Goal: Submit feedback/report problem: Submit feedback/report problem

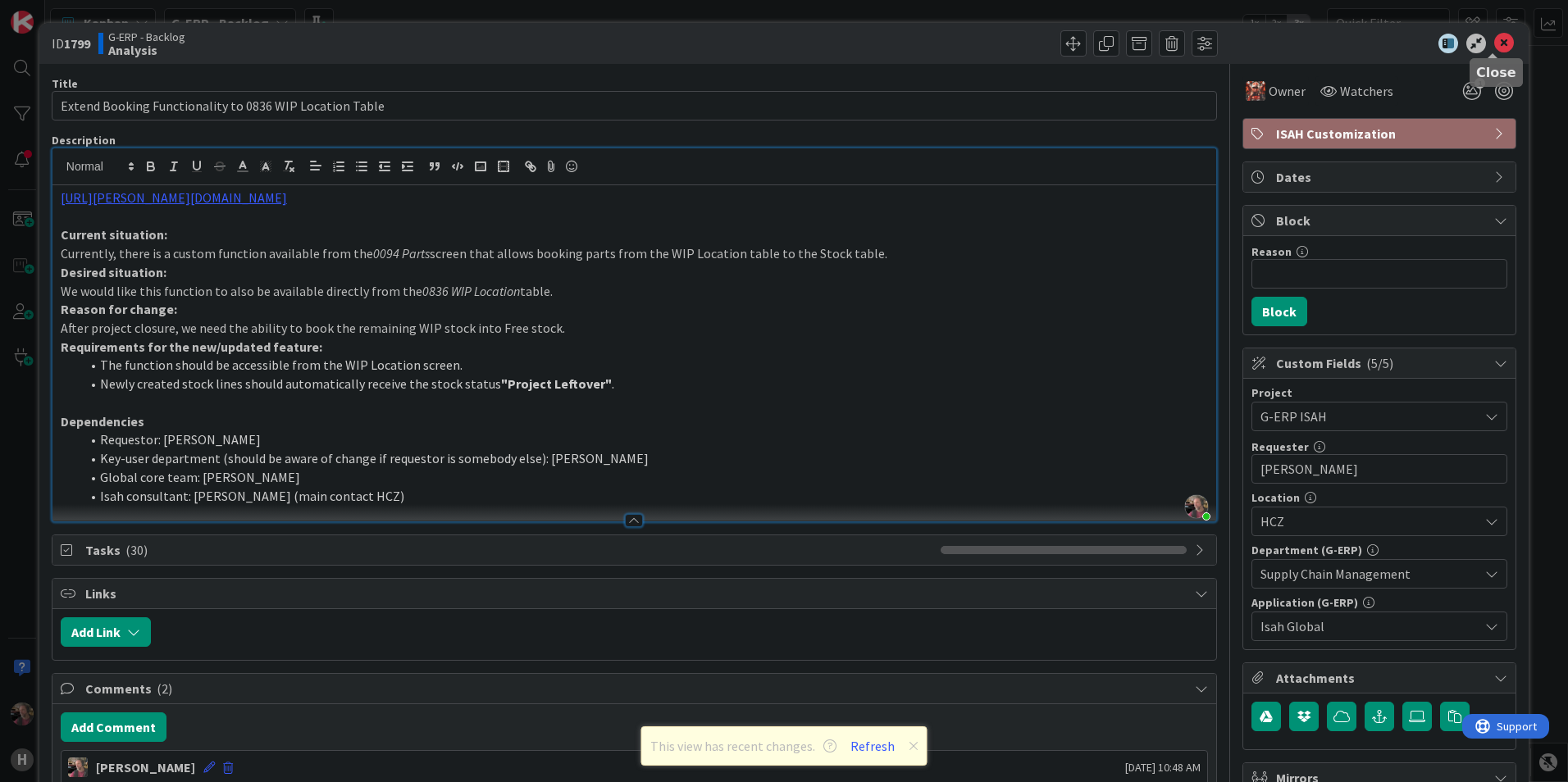
click at [1494, 42] on icon at bounding box center [1503, 43] width 20 height 20
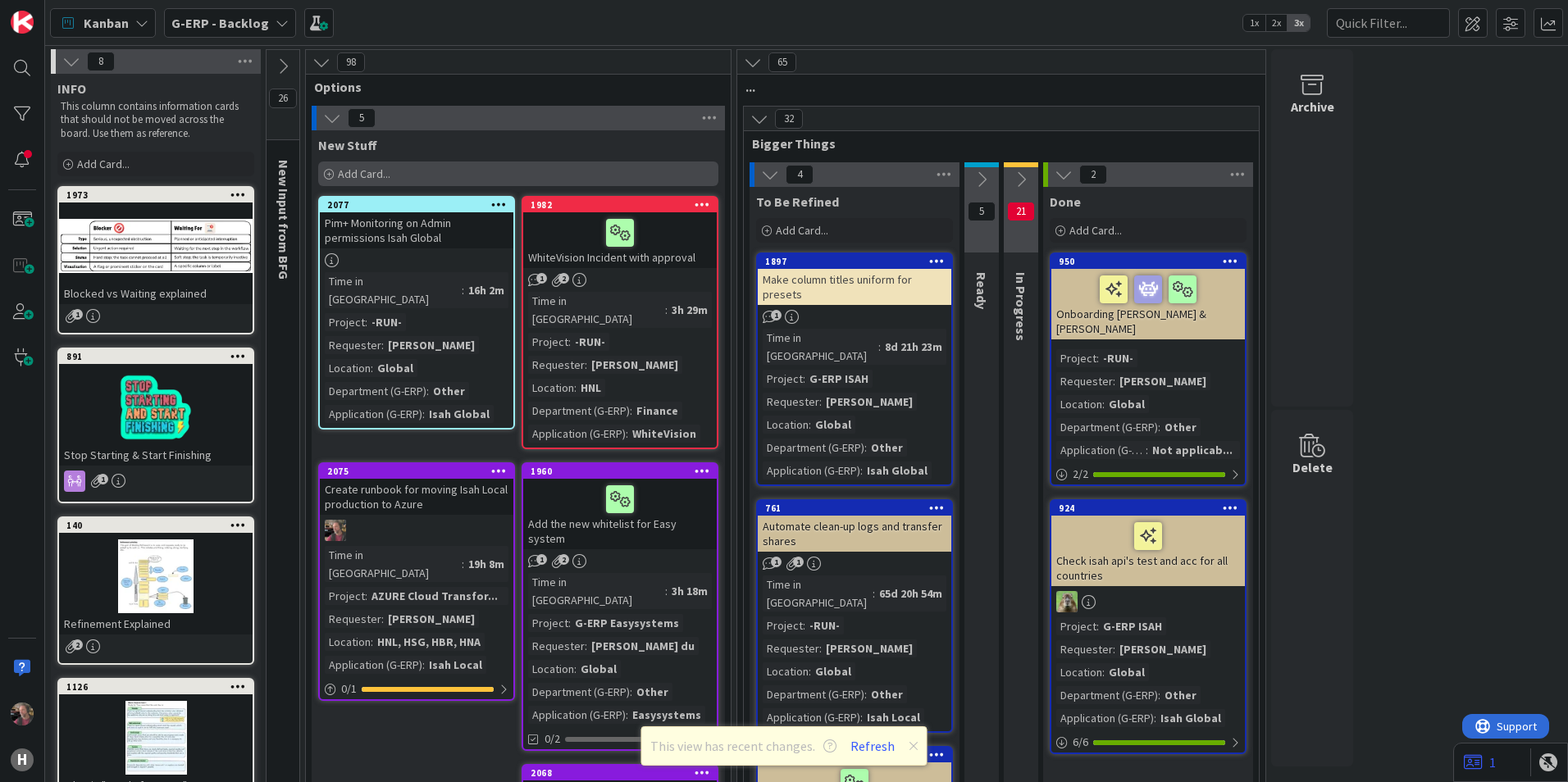
click at [372, 171] on span "Add Card..." at bounding box center [363, 173] width 52 height 15
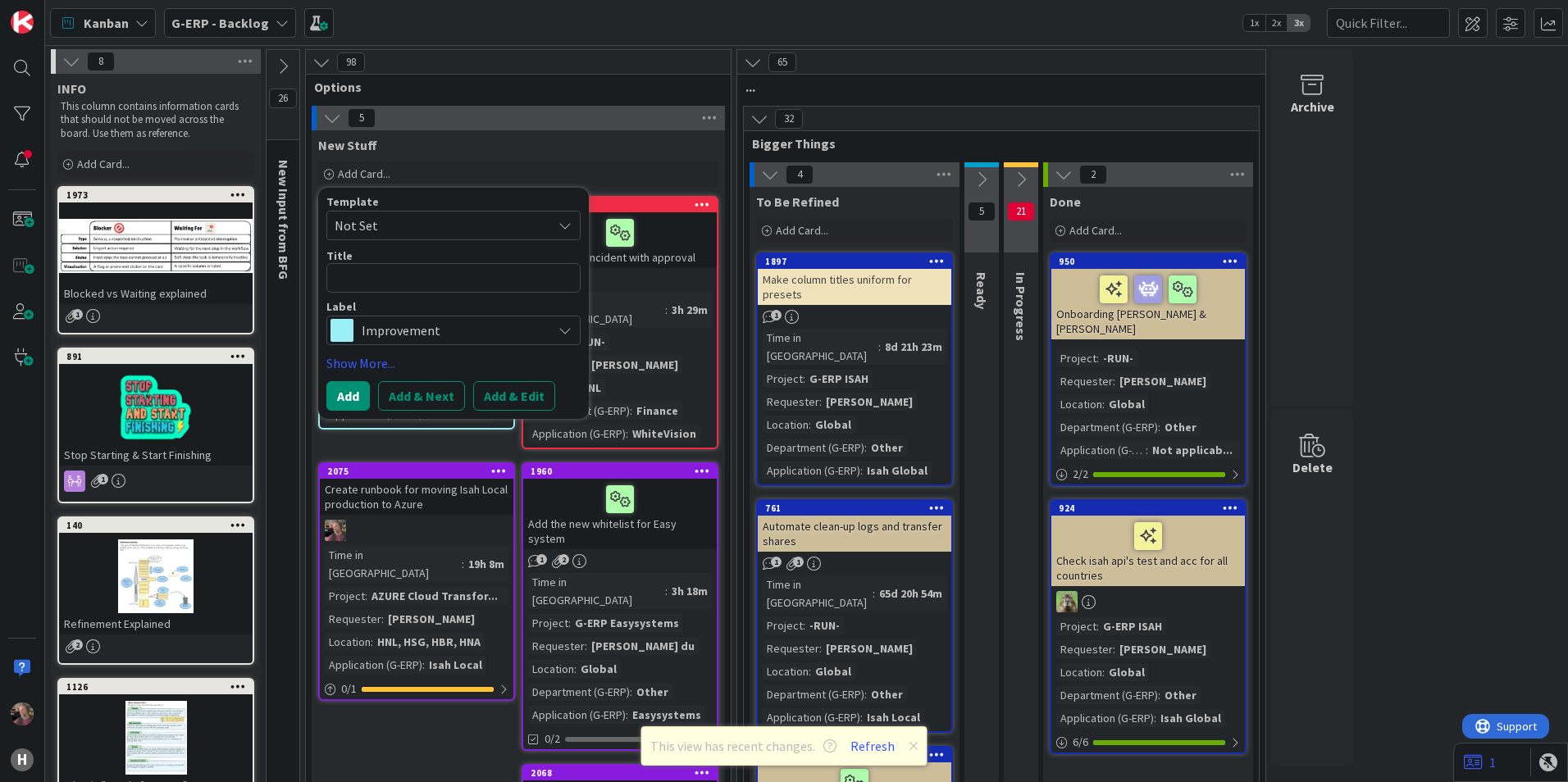
type textarea "x"
type textarea "C"
type textarea "x"
type textarea "Ce"
type textarea "x"
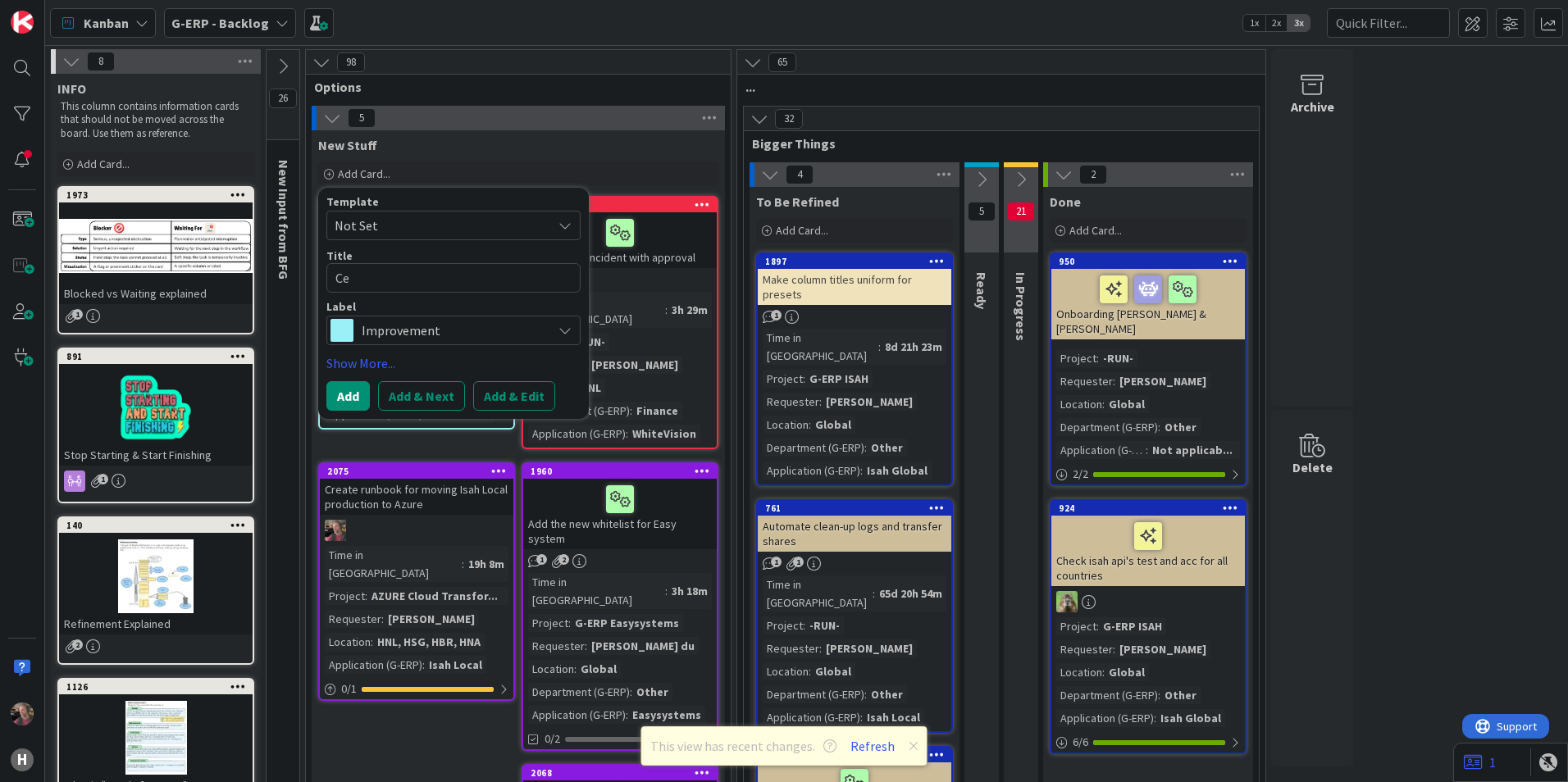
type textarea "Cer"
type textarea "x"
type textarea "Cert"
type textarea "x"
type textarea "Certi"
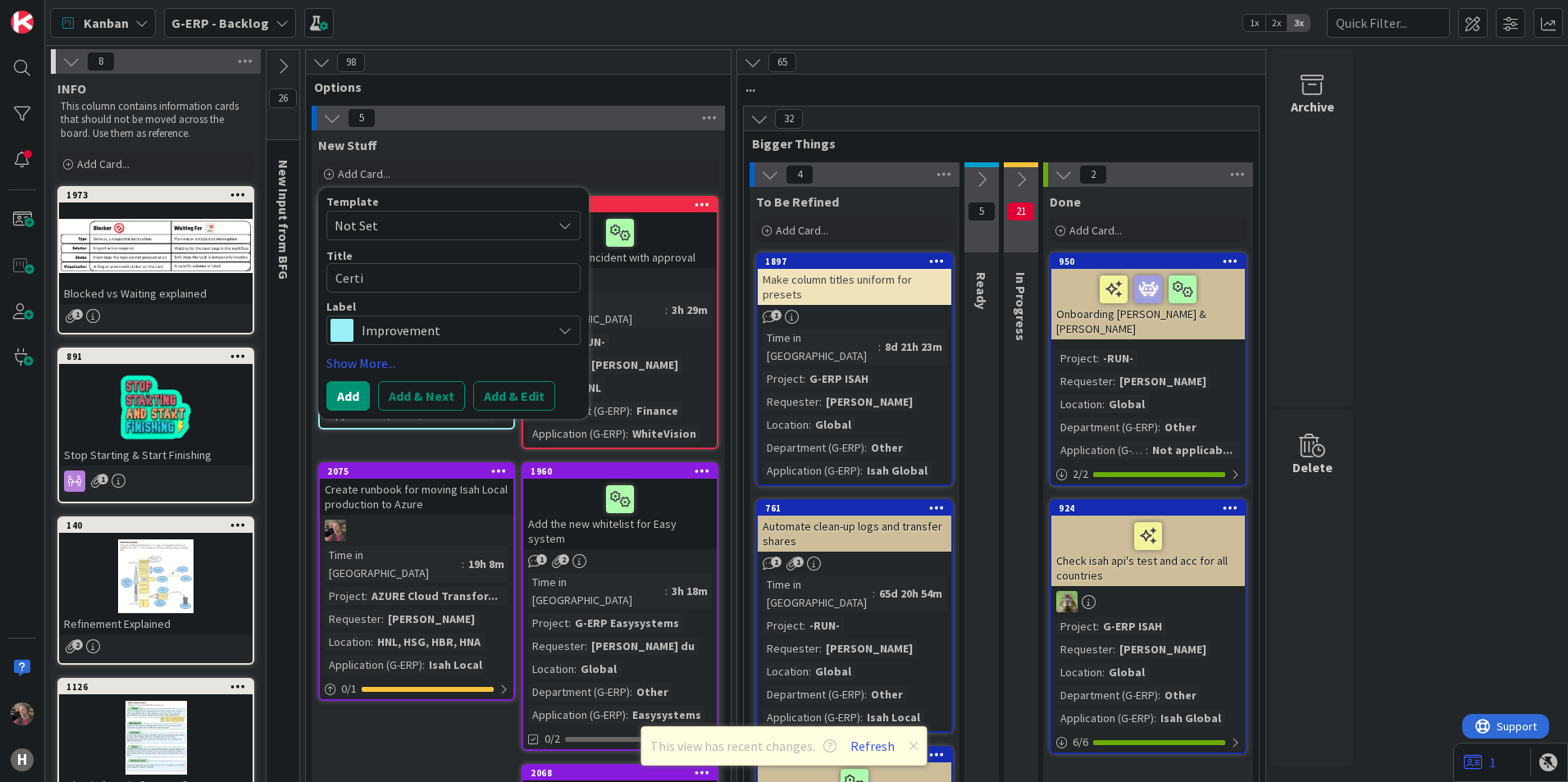
type textarea "x"
type textarea "Certif"
type textarea "x"
type textarea "Certifi"
type textarea "x"
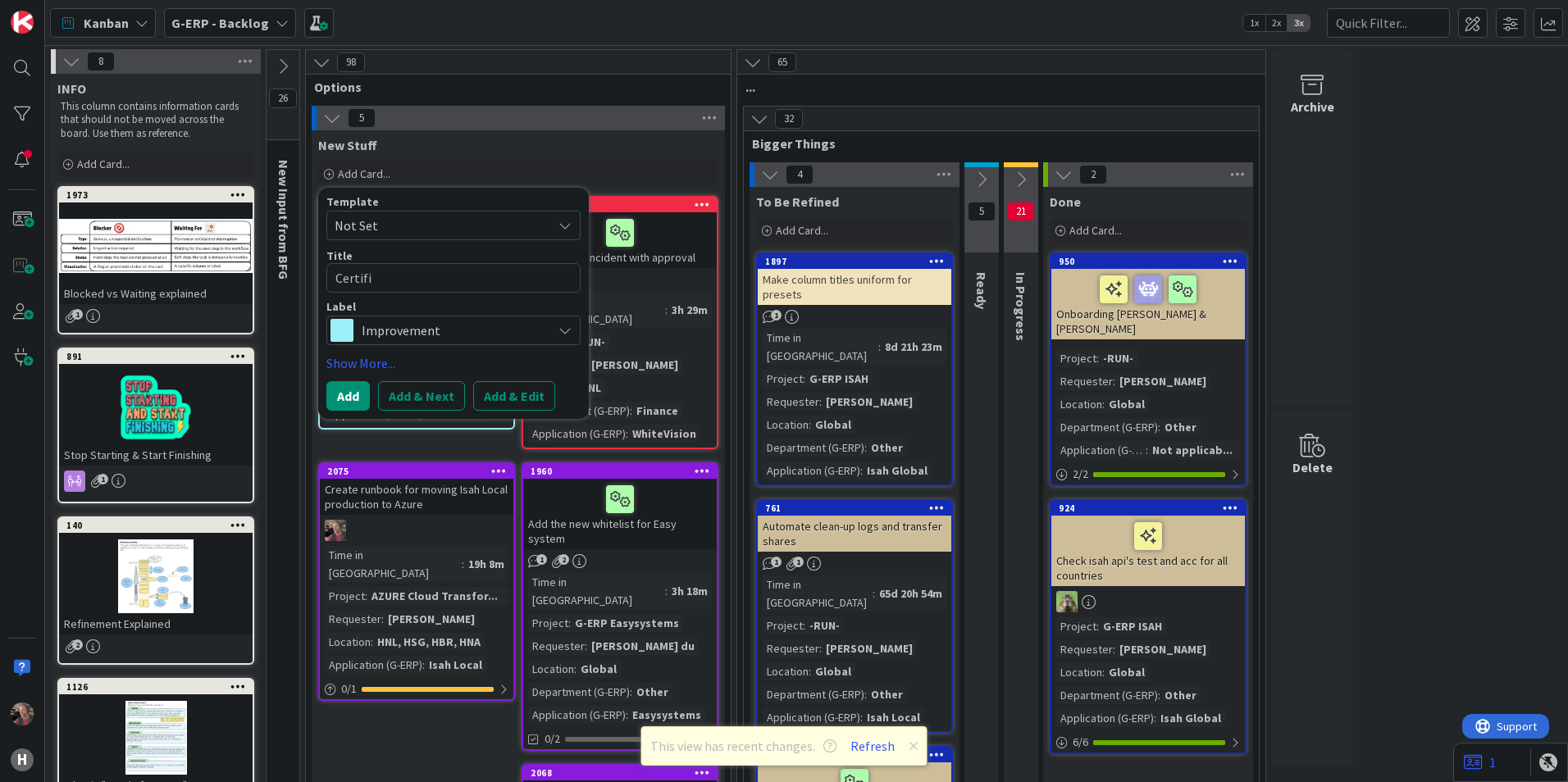
type textarea "Certific"
type textarea "x"
type textarea "Certifica"
type textarea "x"
type textarea "Certificat"
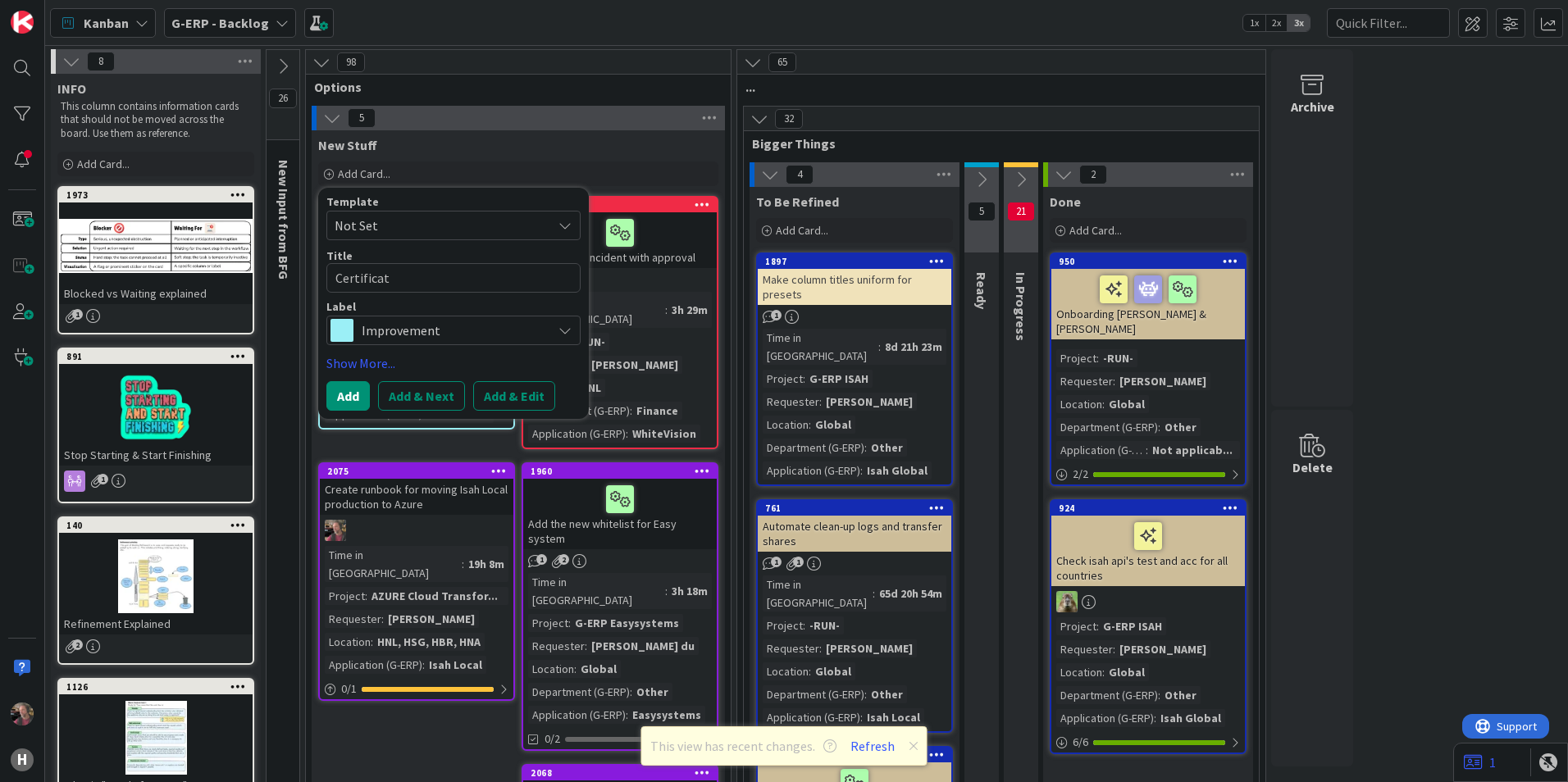
type textarea "x"
type textarea "Certificate"
type textarea "x"
type textarea "Certificate"
type textarea "x"
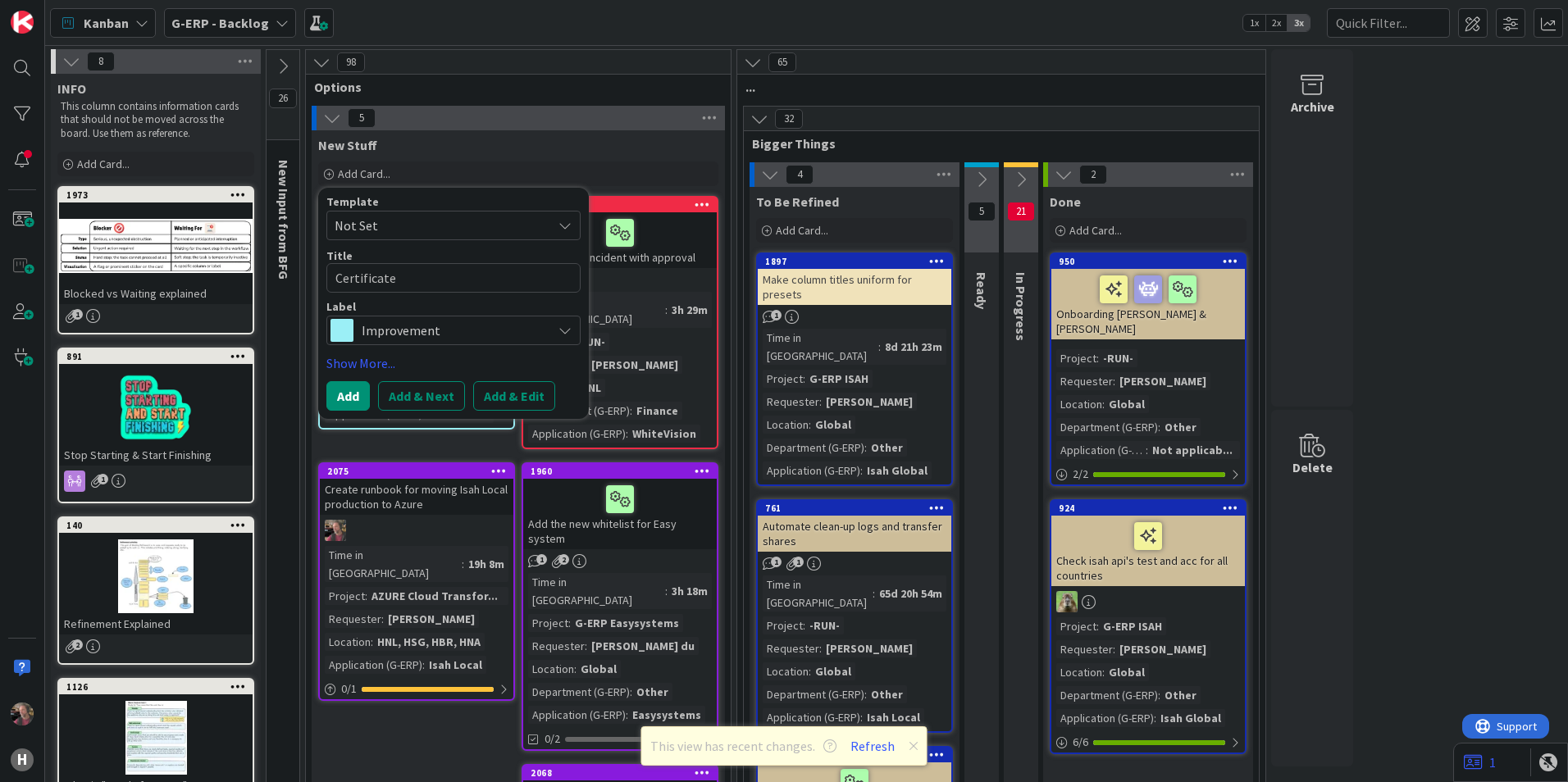
type textarea "Certificate f"
type textarea "x"
type textarea "Certificate fo"
type textarea "x"
type textarea "Certificate fo r"
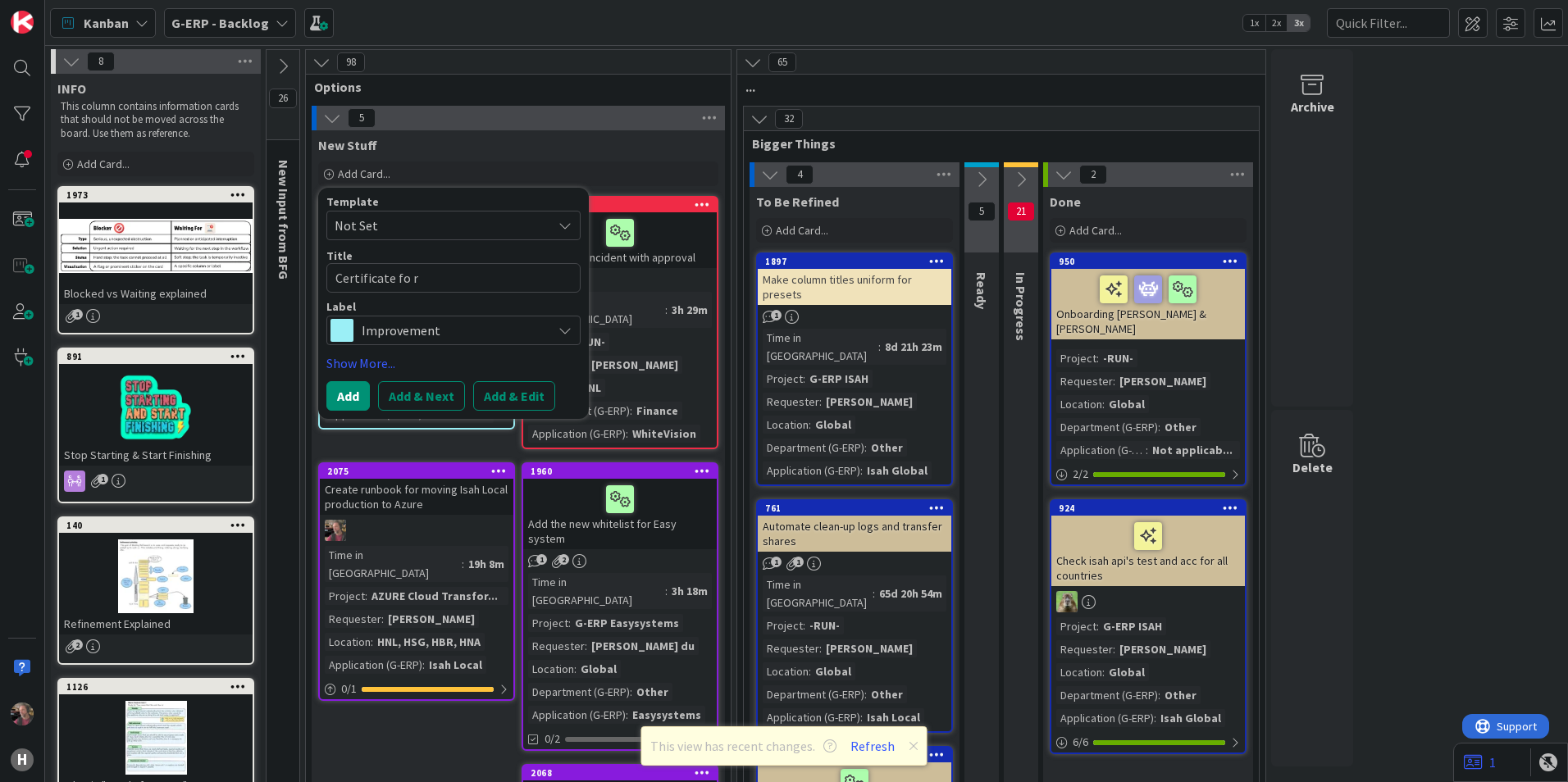
type textarea "x"
type textarea "Certificate fo"
type textarea "x"
type textarea "Certificate fo"
type textarea "x"
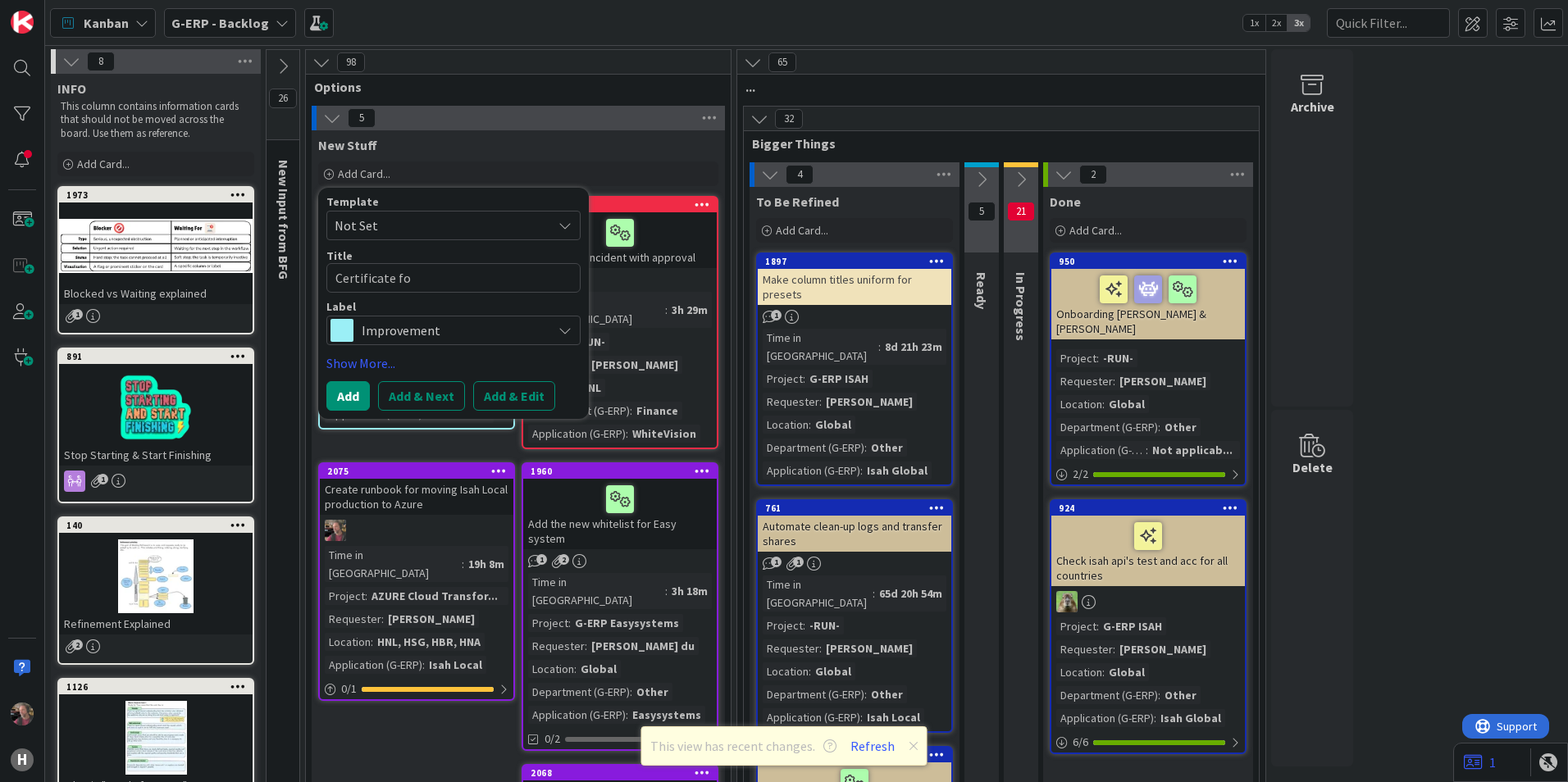
type textarea "Certificate for"
type textarea "x"
type textarea "Certificate for Y"
type textarea "x"
type textarea "Certificate for YT"
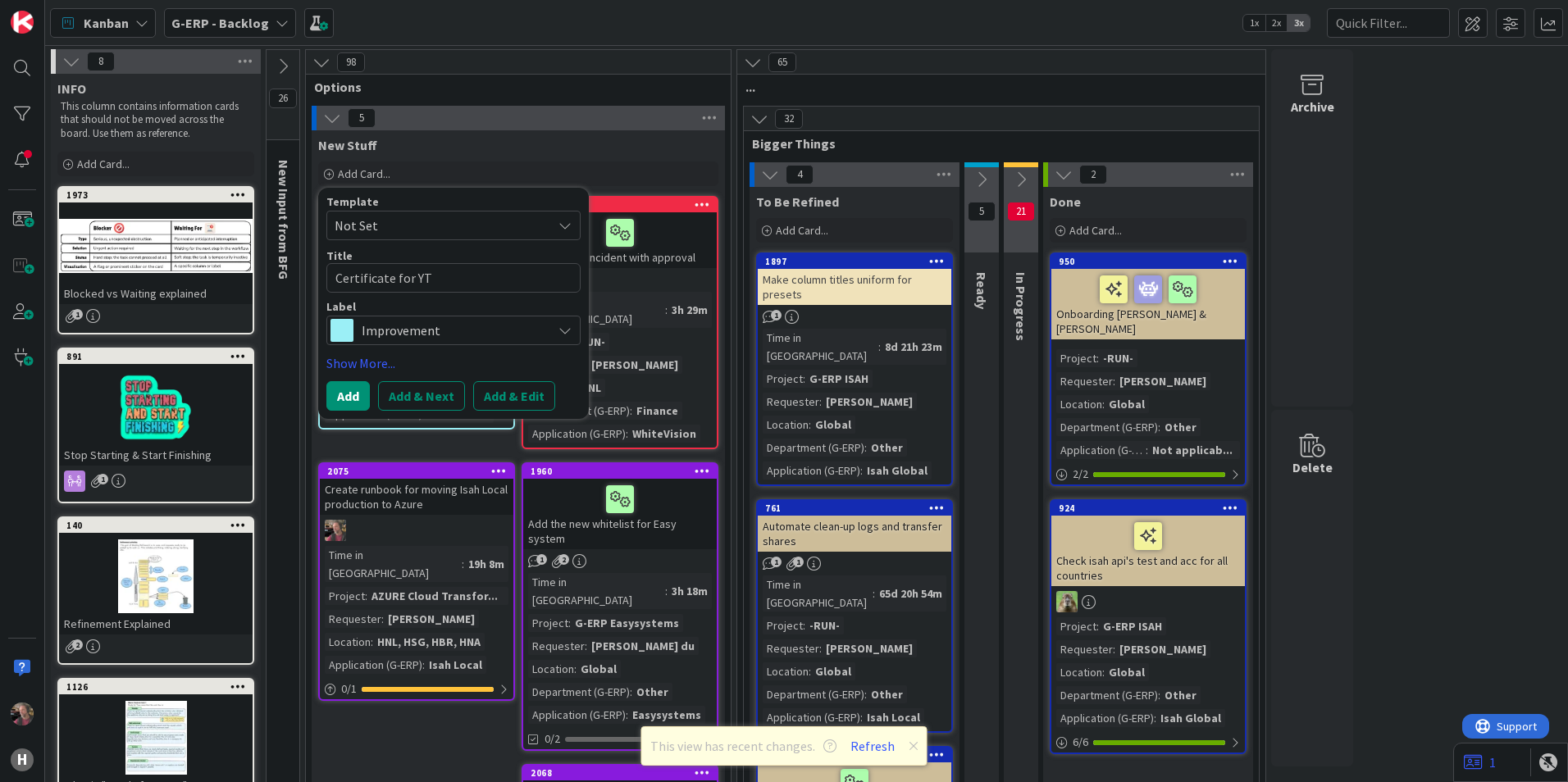
type textarea "x"
type textarea "Certificate for Y"
type textarea "x"
type textarea "Certificate for"
type textarea "x"
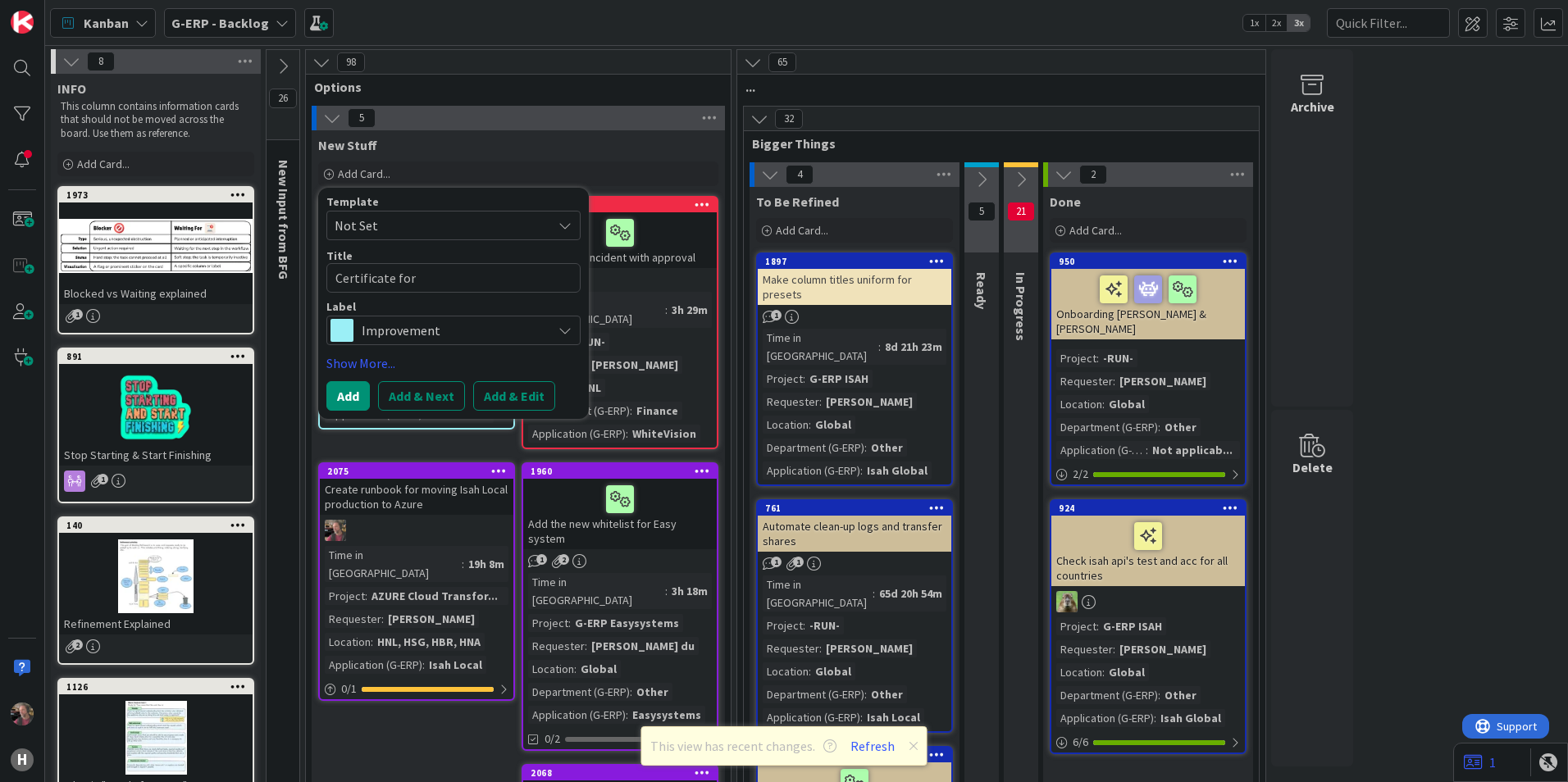
type textarea "Certificate for T"
type textarea "x"
type textarea "Certificate for TR"
type textarea "x"
type textarea "Certificate for TR"
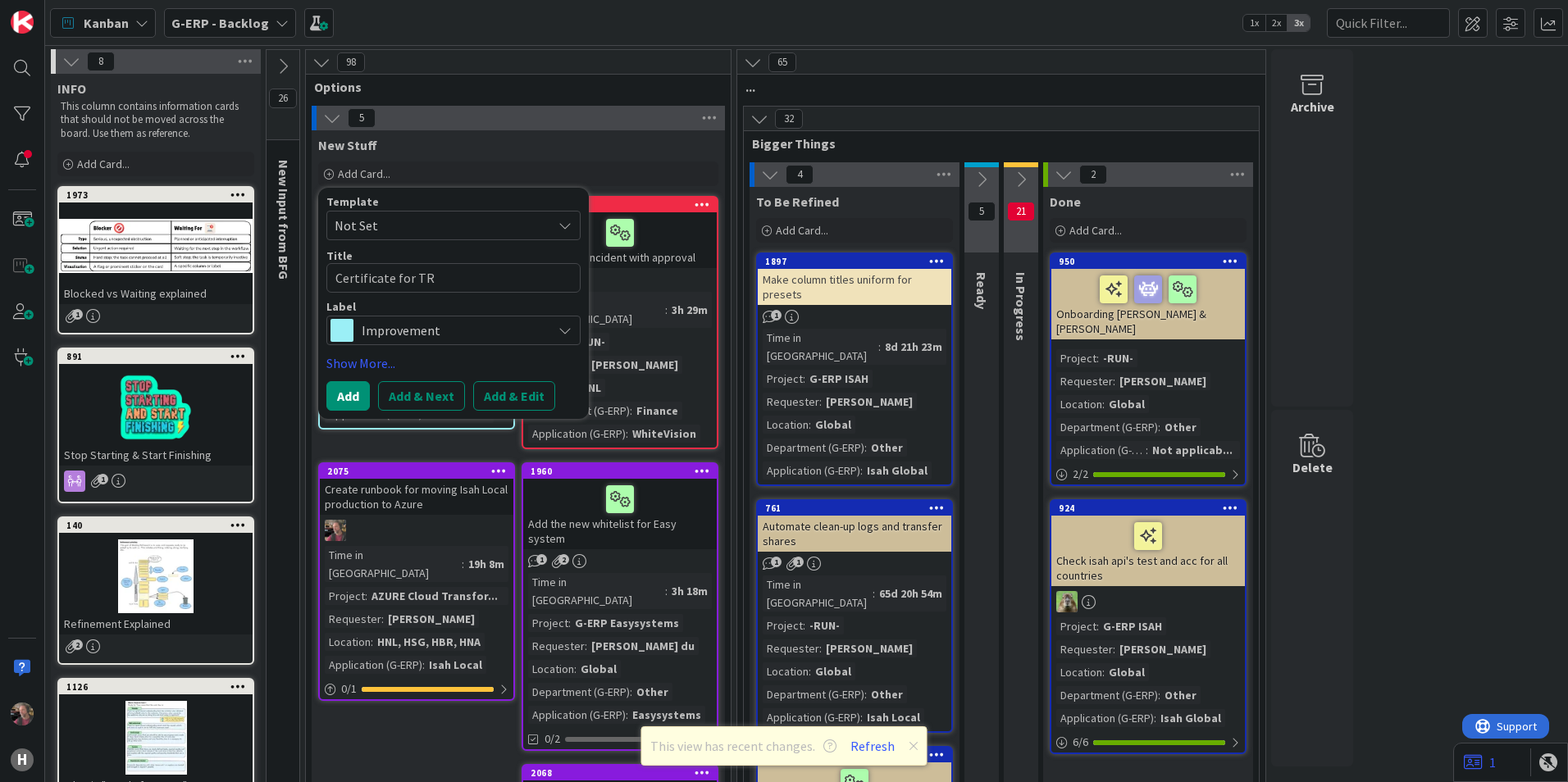
type textarea "x"
type textarea "Certificate for TR t"
type textarea "x"
type textarea "Certificate for TR te"
type textarea "x"
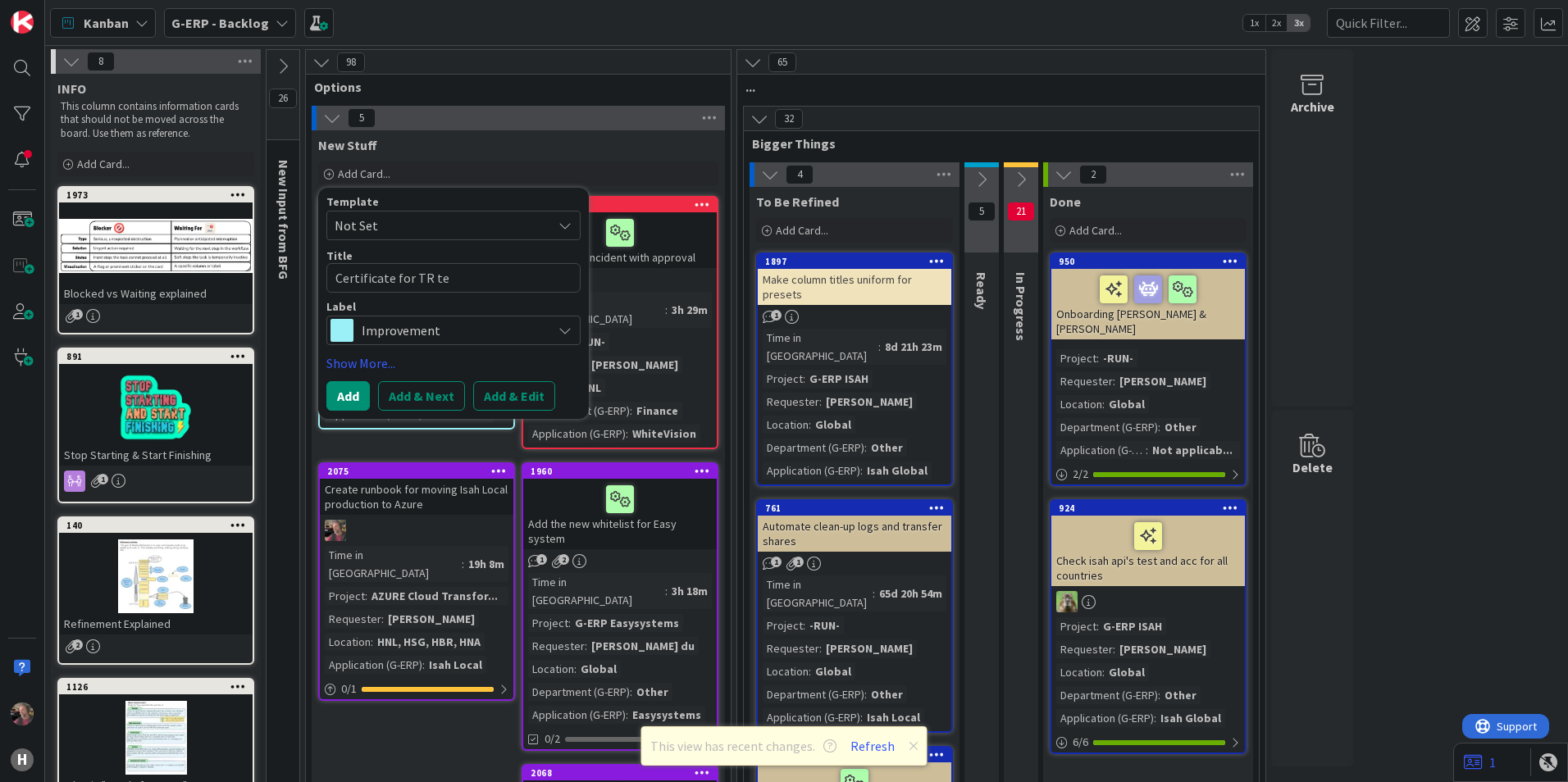
type textarea "Certificate for TR tes"
type textarea "x"
type textarea "Certificate for TR test"
type textarea "x"
type textarea "Certificate for TR test"
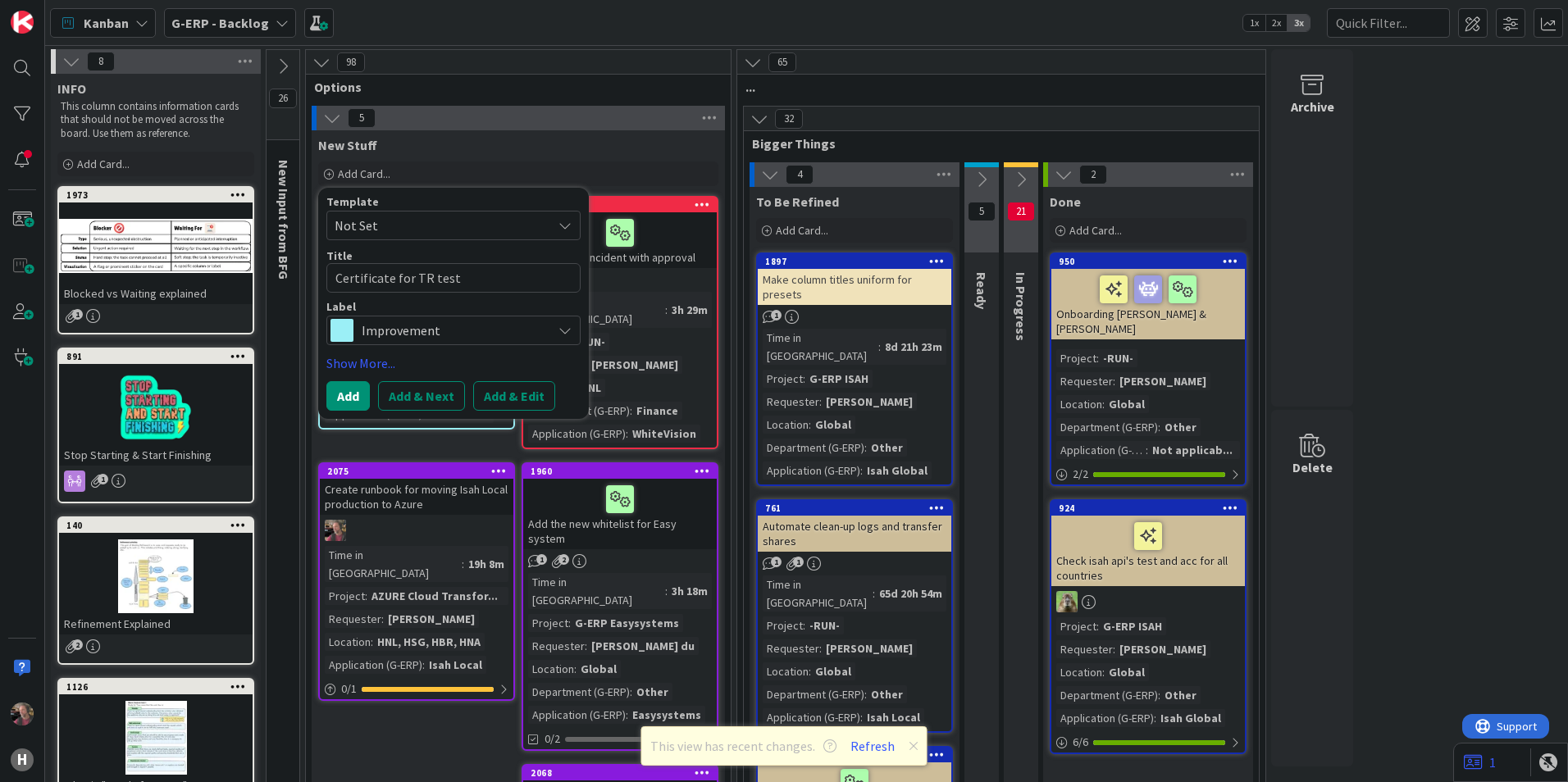
type textarea "x"
type textarea "Certificate for TR test e"
type textarea "x"
type textarea "Certificate for TR test en"
type textarea "x"
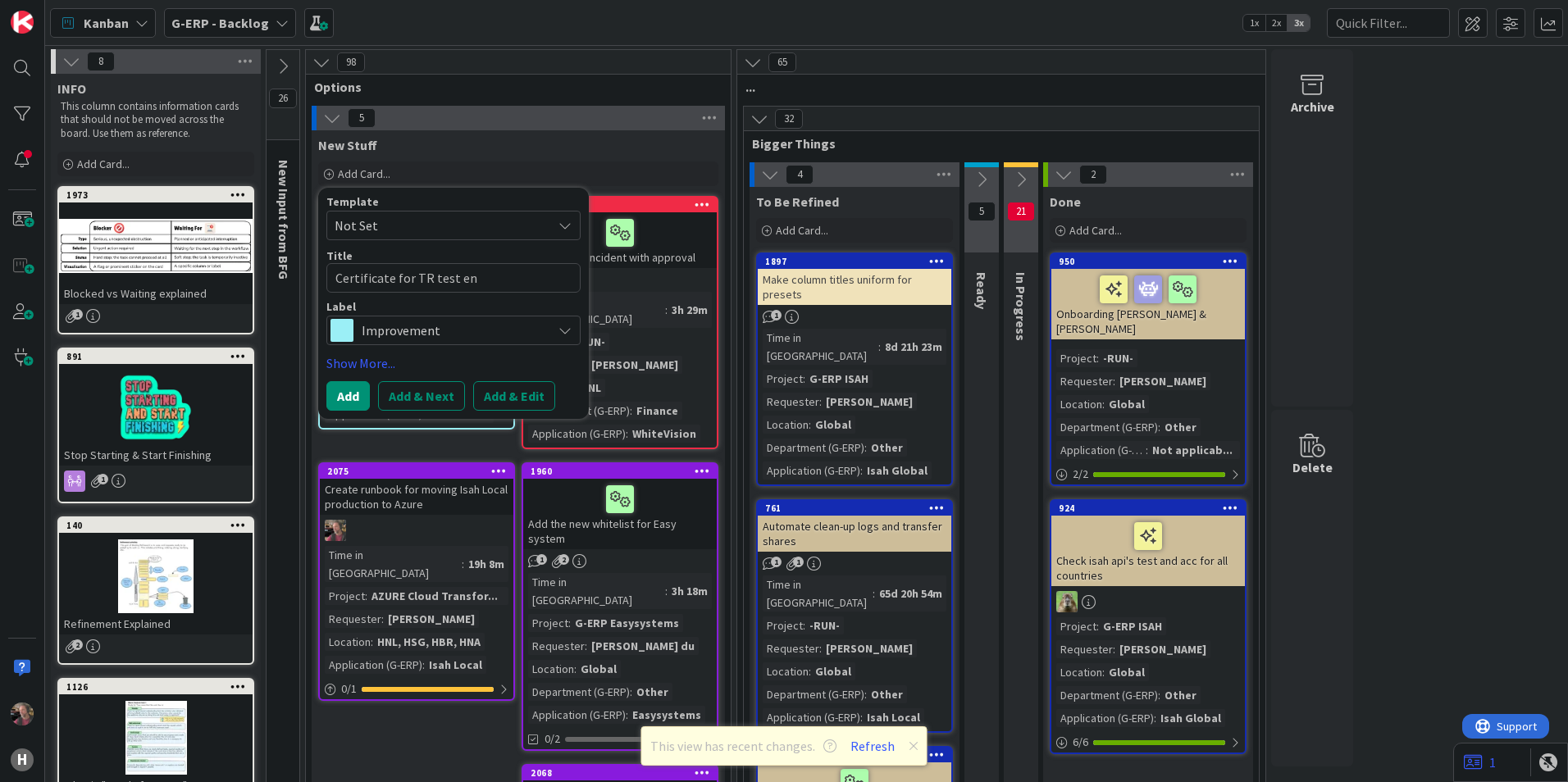
type textarea "Certificate for TR test env"
type textarea "x"
type textarea "Certificate for TR test envi"
type textarea "x"
type textarea "Certificate for TR test envir"
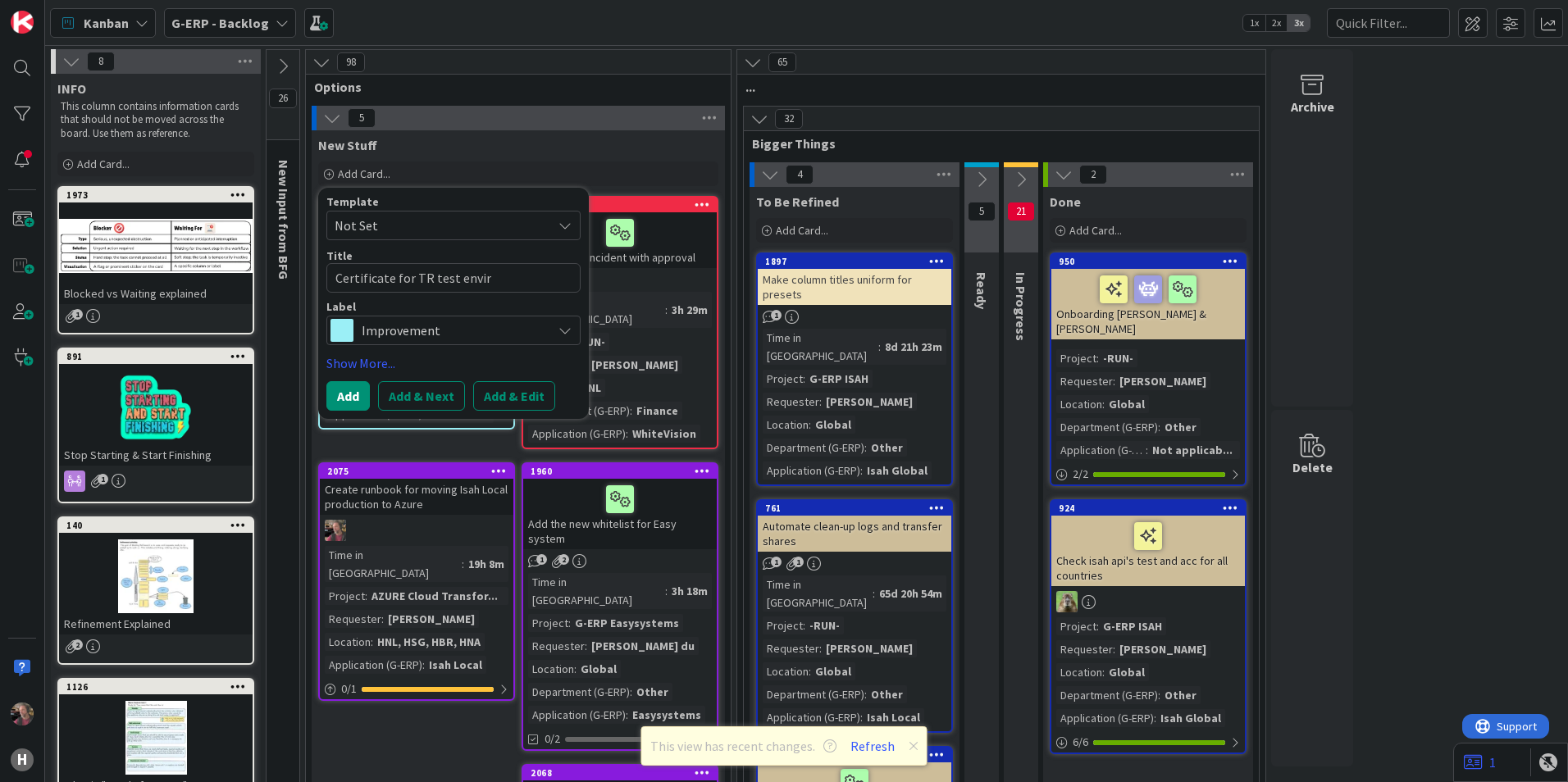
type textarea "x"
type textarea "Certificate for TR test enviro"
type textarea "x"
type textarea "Certificate for TR test environ"
type textarea "x"
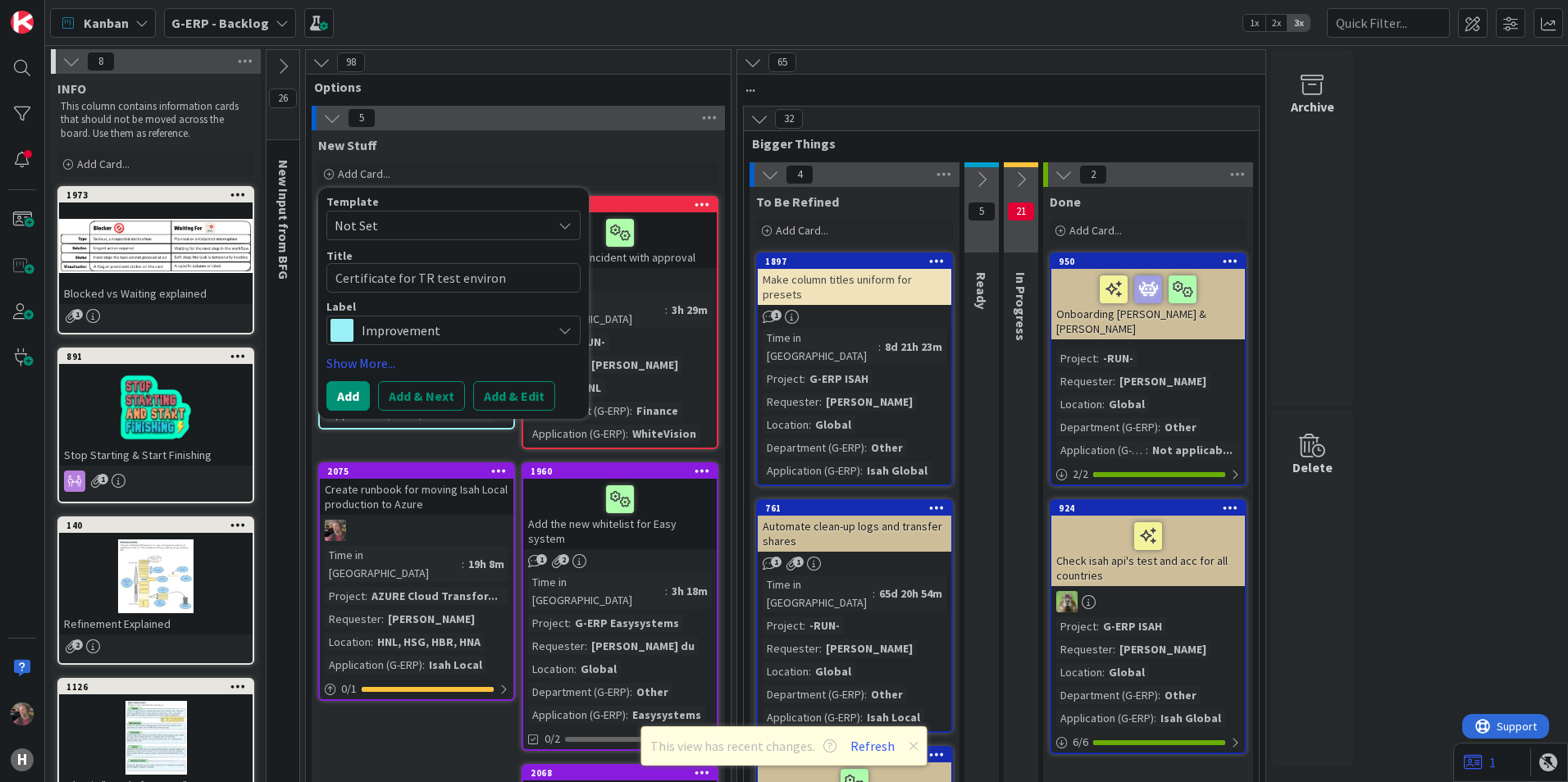
type textarea "Certificate for TR test environm"
type textarea "x"
type textarea "Certificate for TR test environme"
type textarea "x"
type textarea "Certificate for TR test environmen"
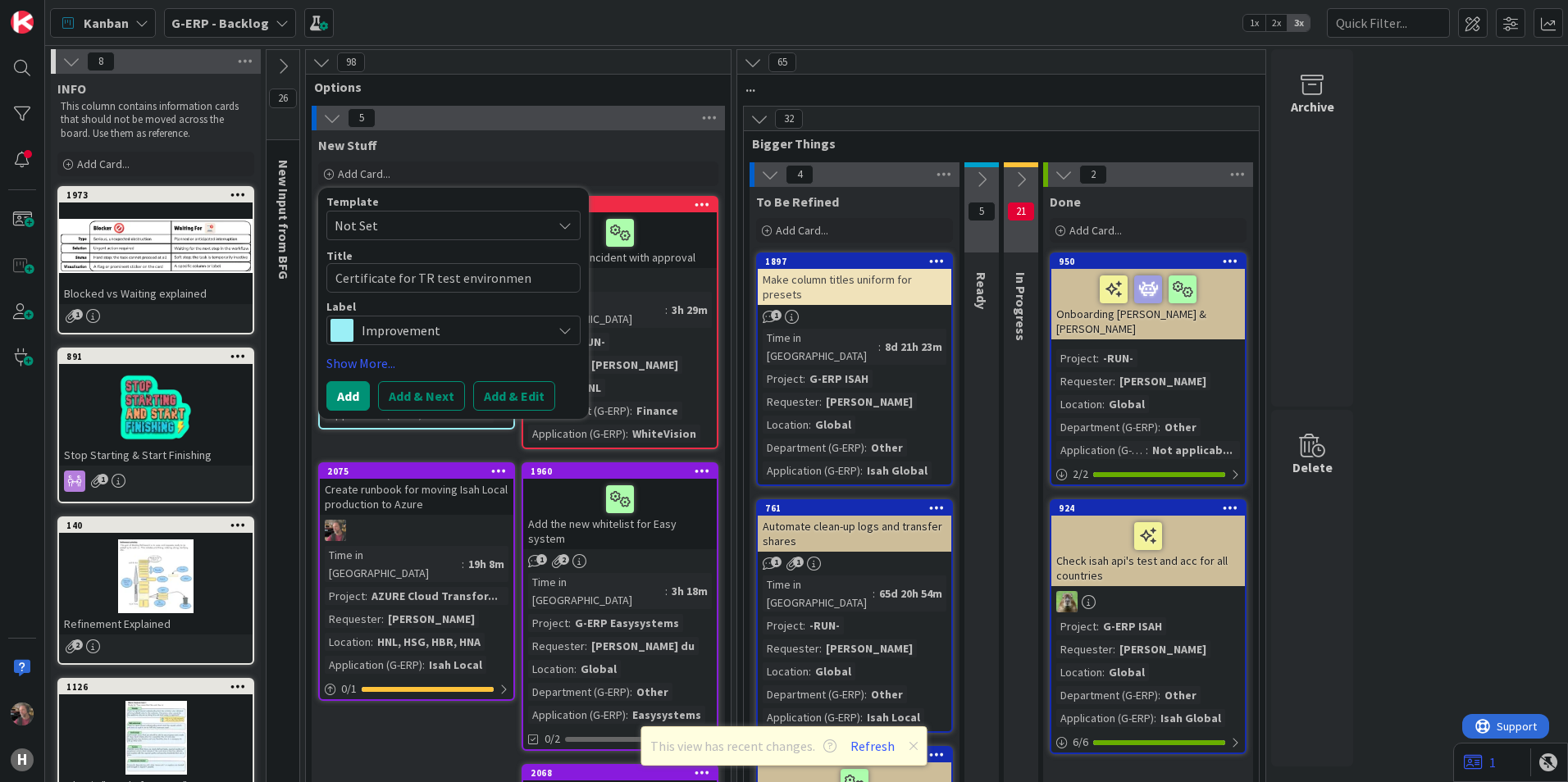
type textarea "x"
type textarea "Certificate for TR test environment"
type textarea "x"
type textarea "Certificate for TR test environments"
type textarea "x"
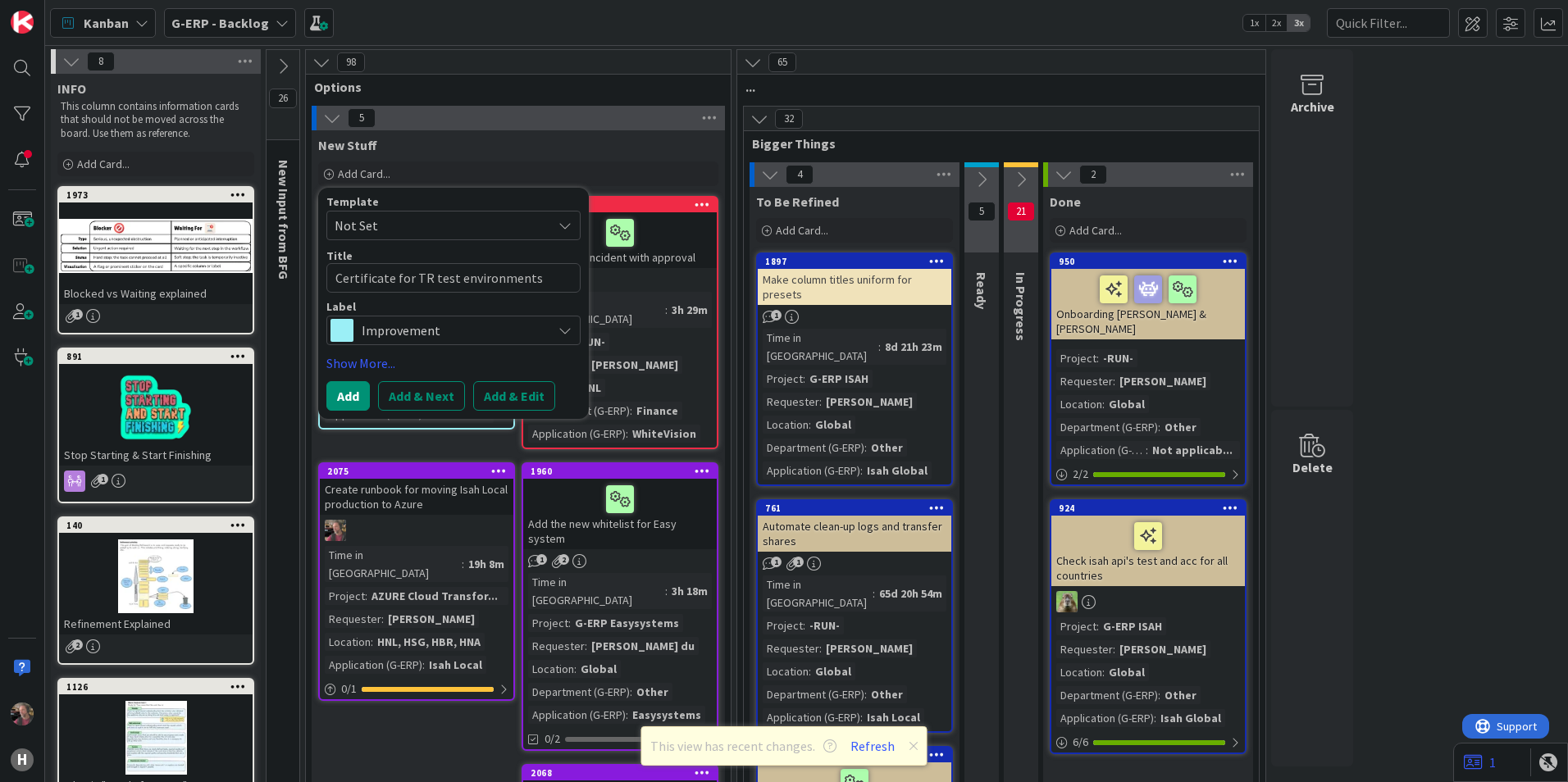
type textarea "Certificate for TR test environments"
type textarea "x"
type textarea "Certificate for TR test environments h"
type textarea "x"
type textarea "Certificate for TR test environments ha"
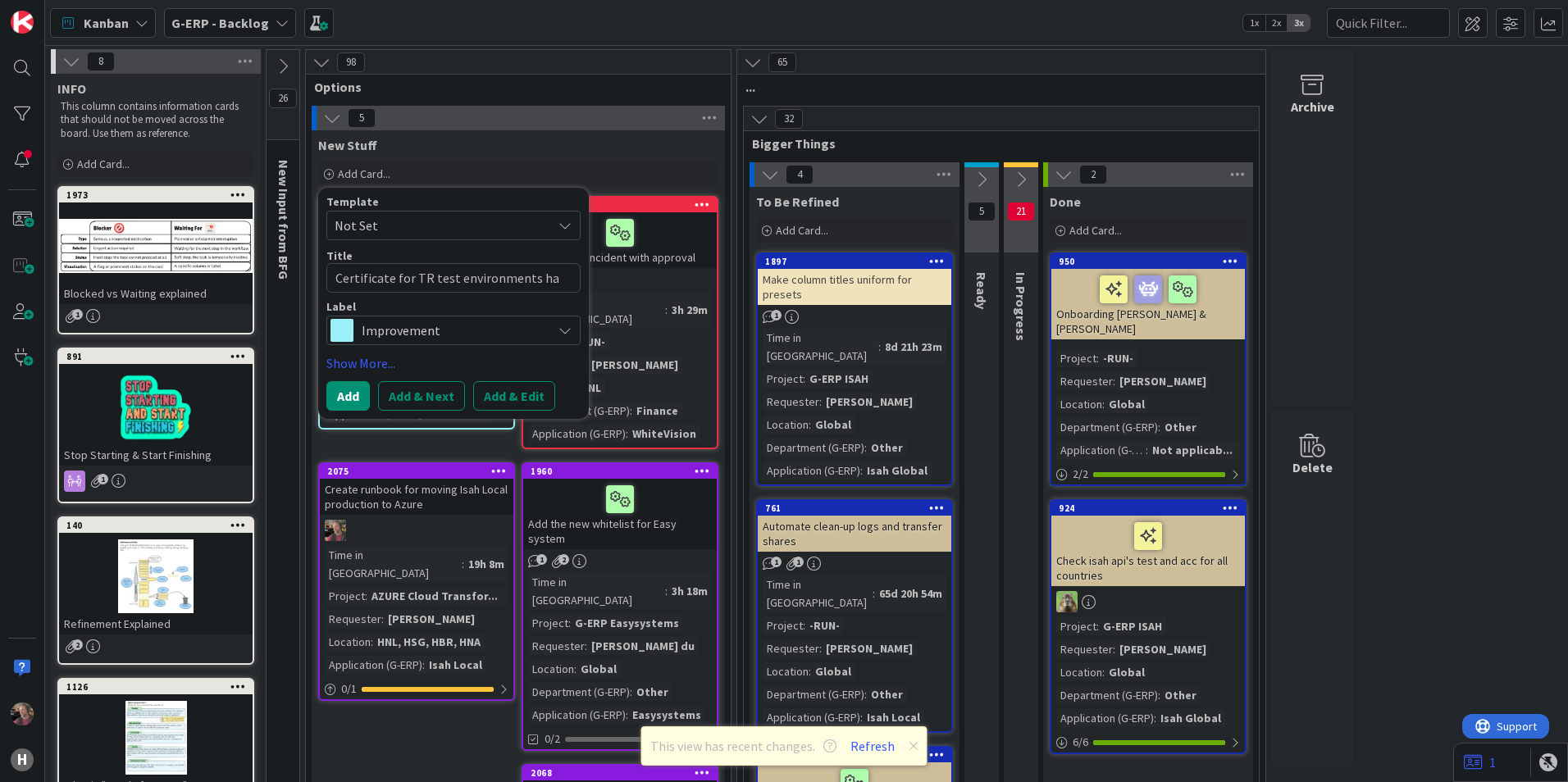
type textarea "x"
type textarea "Certificate for TR test environments has"
type textarea "x"
type textarea "Certificate for TR test environments has"
type textarea "x"
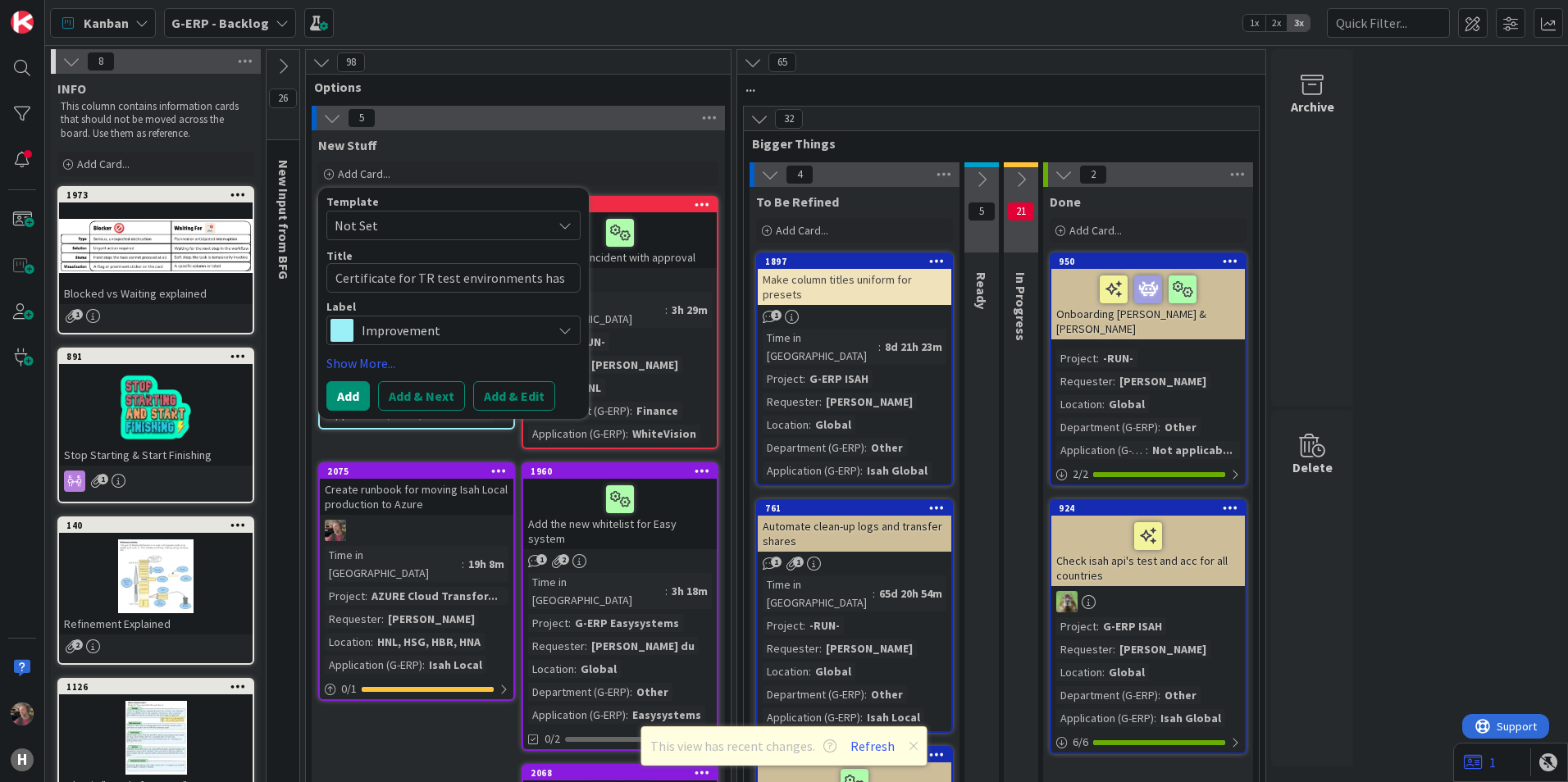
type textarea "Certificate for TR test environments has e"
type textarea "x"
type textarea "Certificate for TR test environments has ex"
type textarea "x"
type textarea "Certificate for TR test environments has exp"
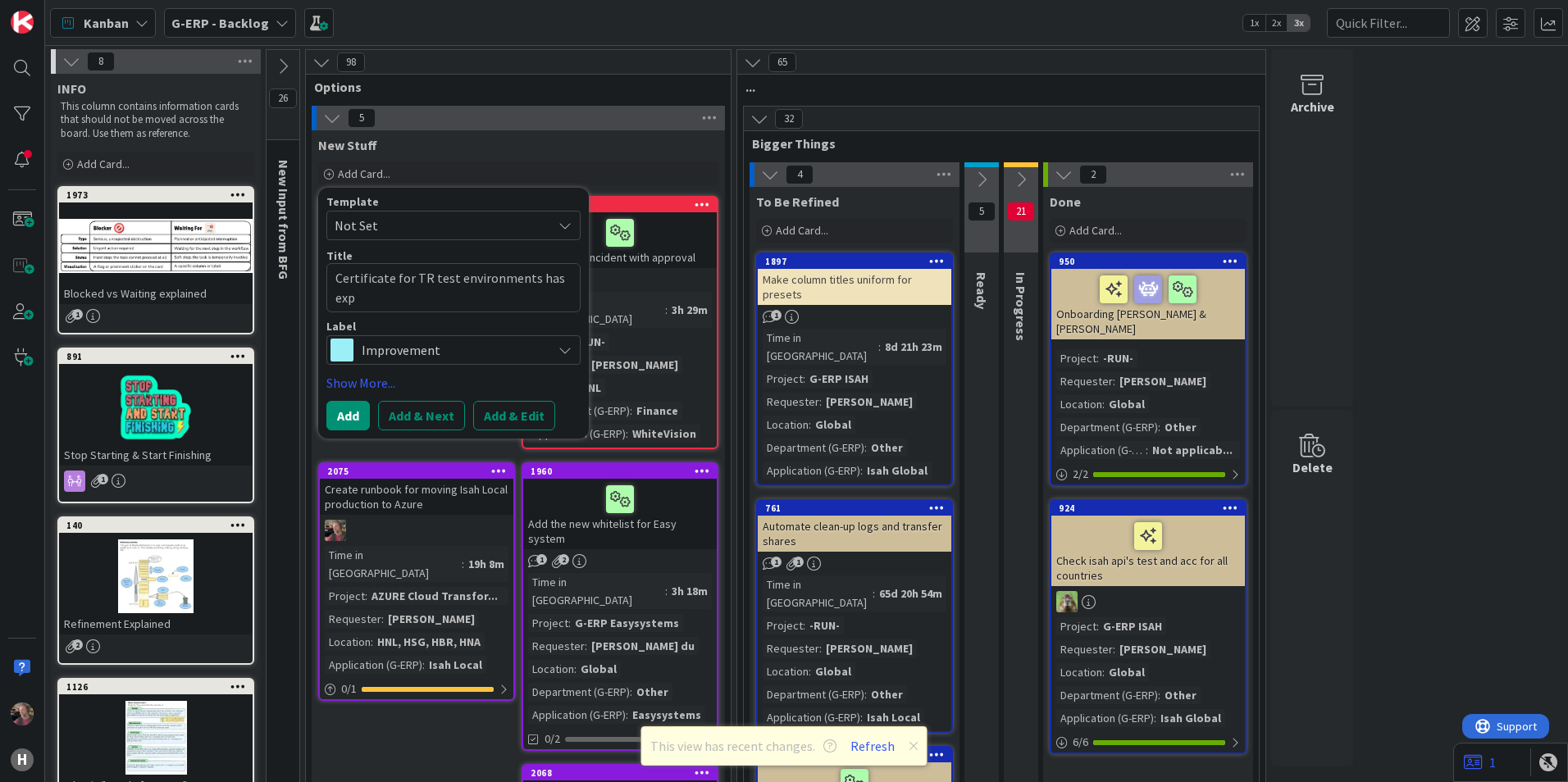
type textarea "x"
type textarea "Certificate for TR test environments has expi"
type textarea "x"
type textarea "Certificate for TR test environments has expir"
type textarea "x"
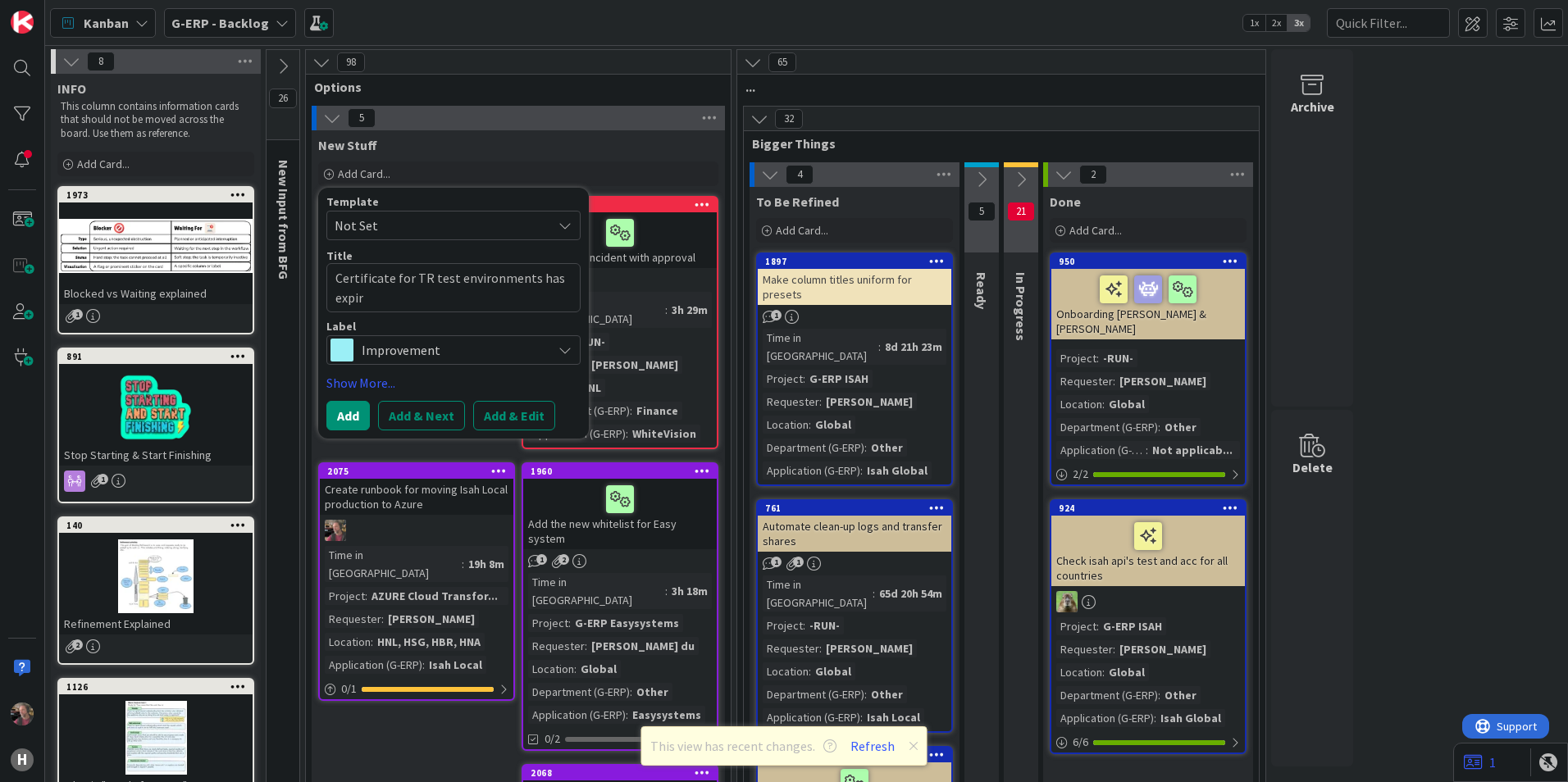
type textarea "Certificate for TR test environments has expire"
type textarea "x"
type textarea "Certificate for TR test environments has expired"
click at [557, 348] on div "Improvement" at bounding box center [453, 350] width 254 height 30
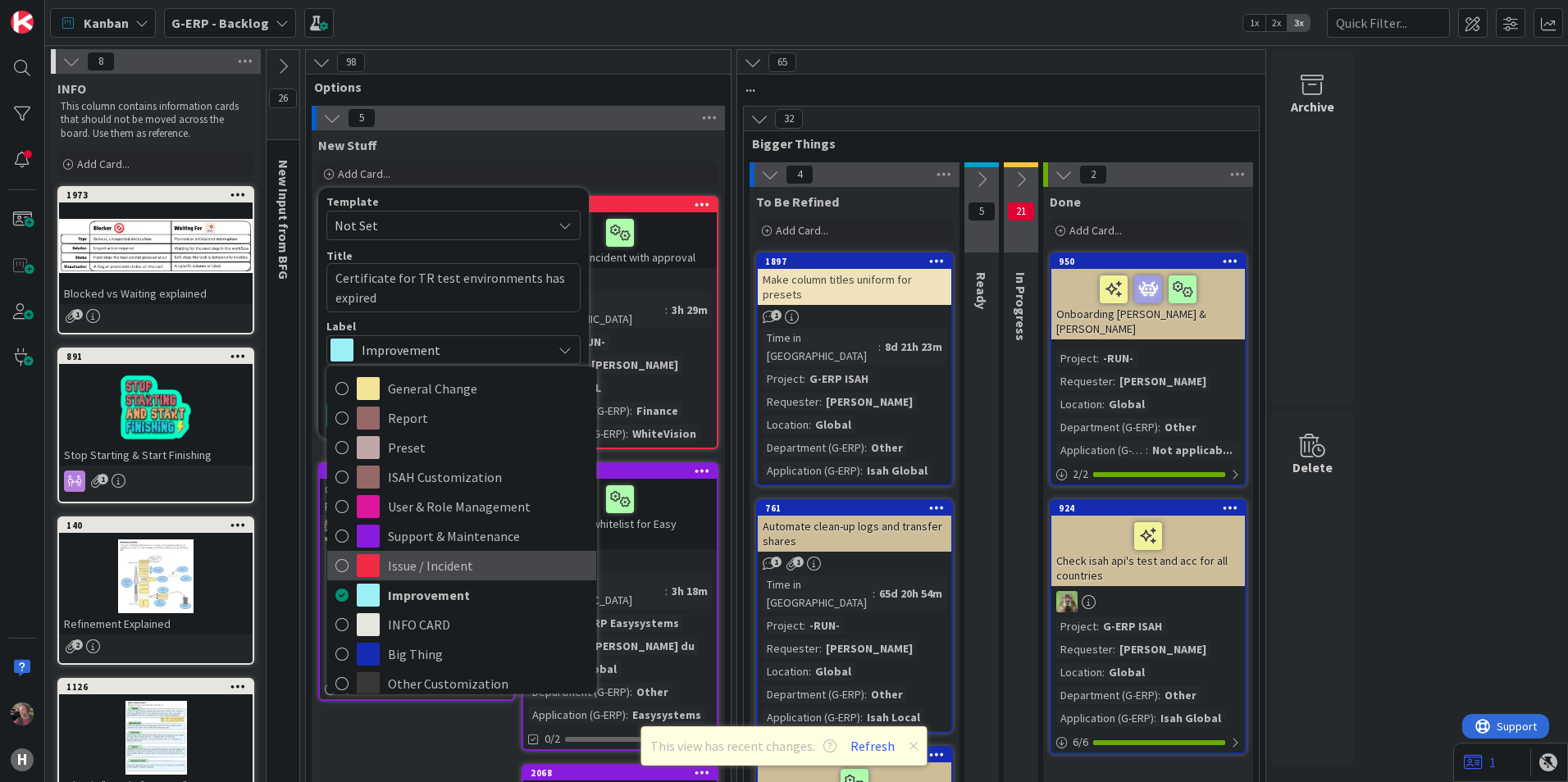
click at [486, 559] on span "Issue / Incident" at bounding box center [488, 566] width 200 height 25
type textarea "x"
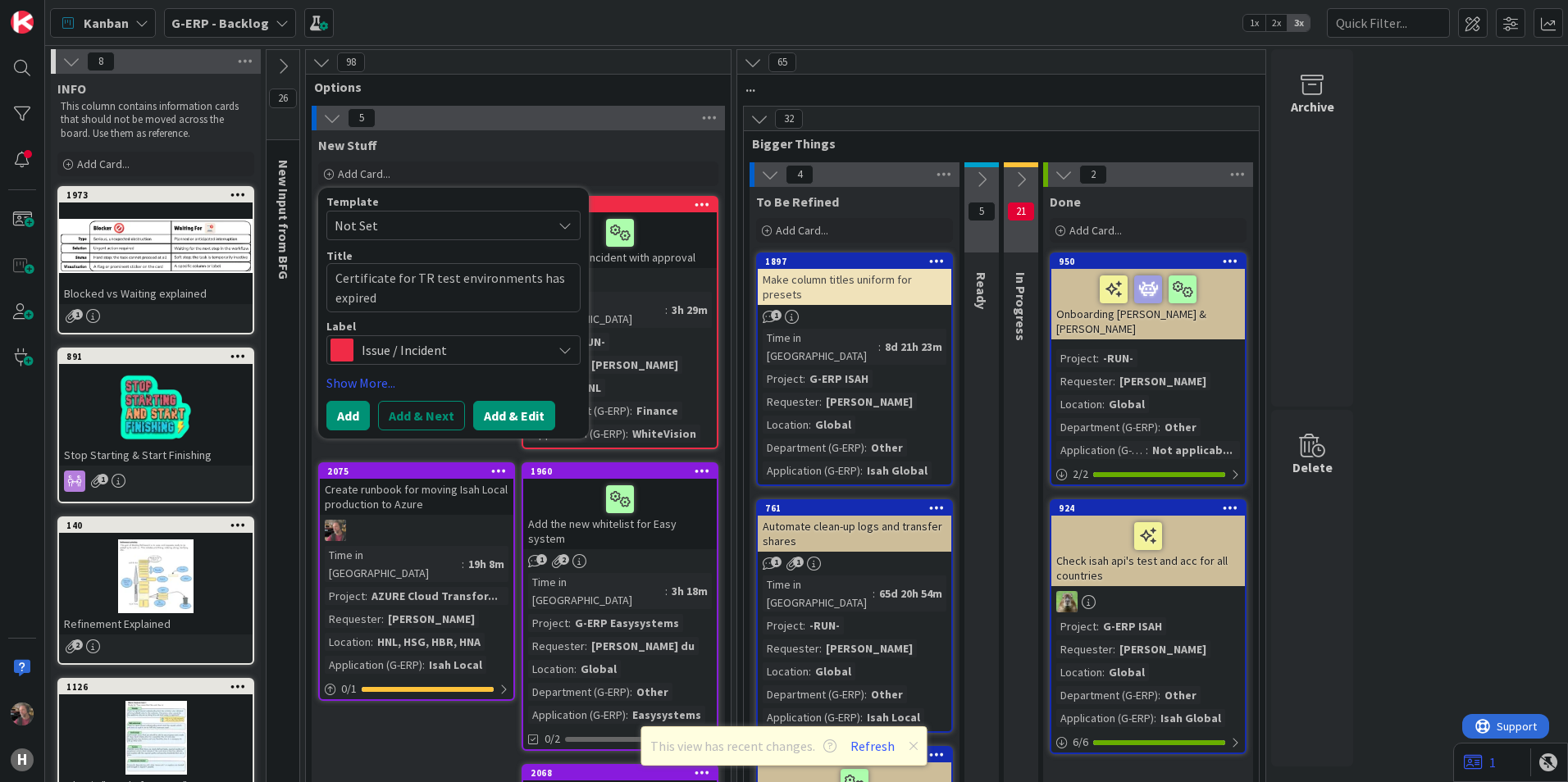
click at [531, 415] on button "Add & Edit" at bounding box center [514, 415] width 82 height 30
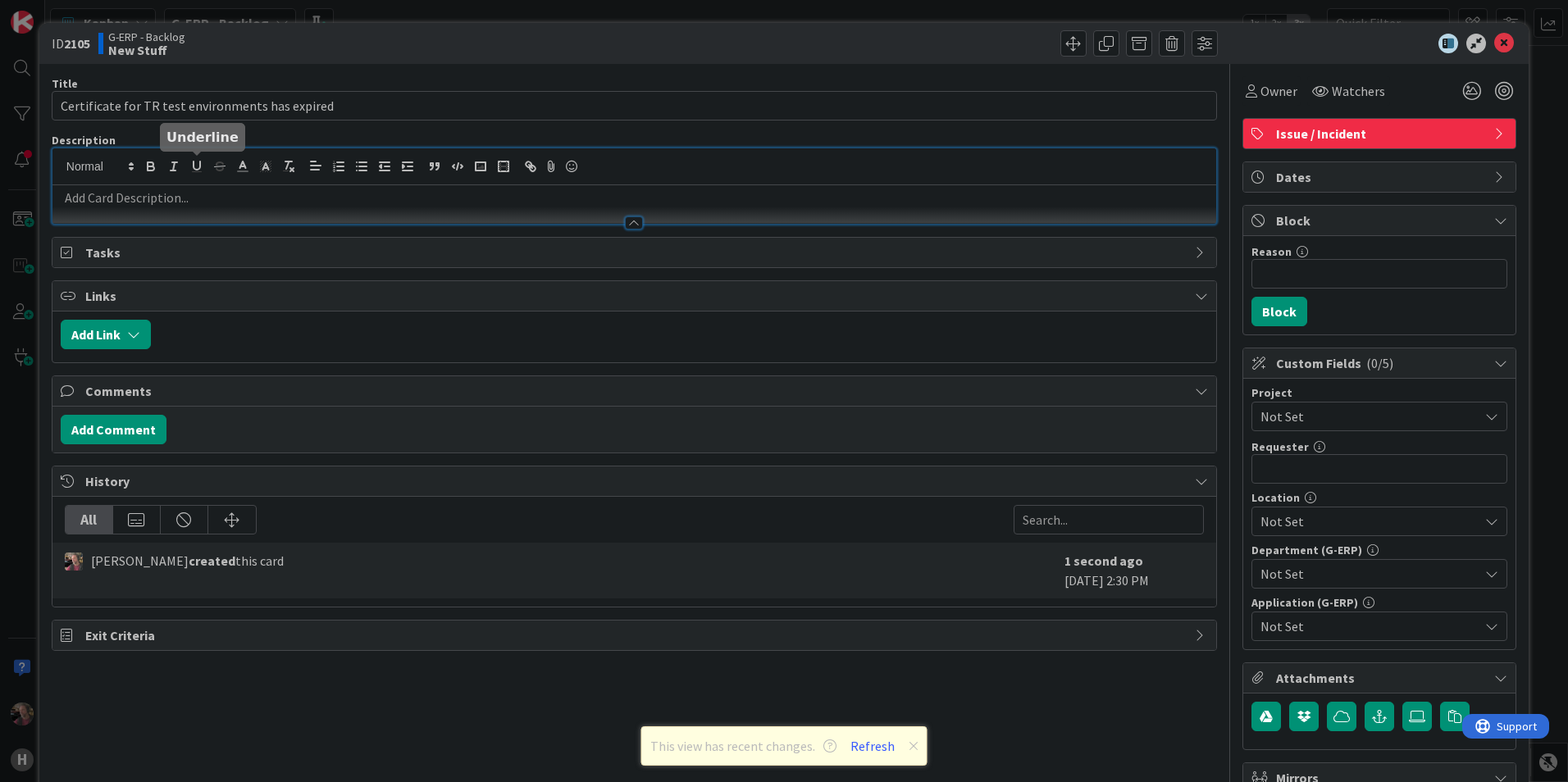
click at [202, 162] on div at bounding box center [634, 186] width 1164 height 75
click at [297, 194] on p at bounding box center [634, 198] width 1147 height 19
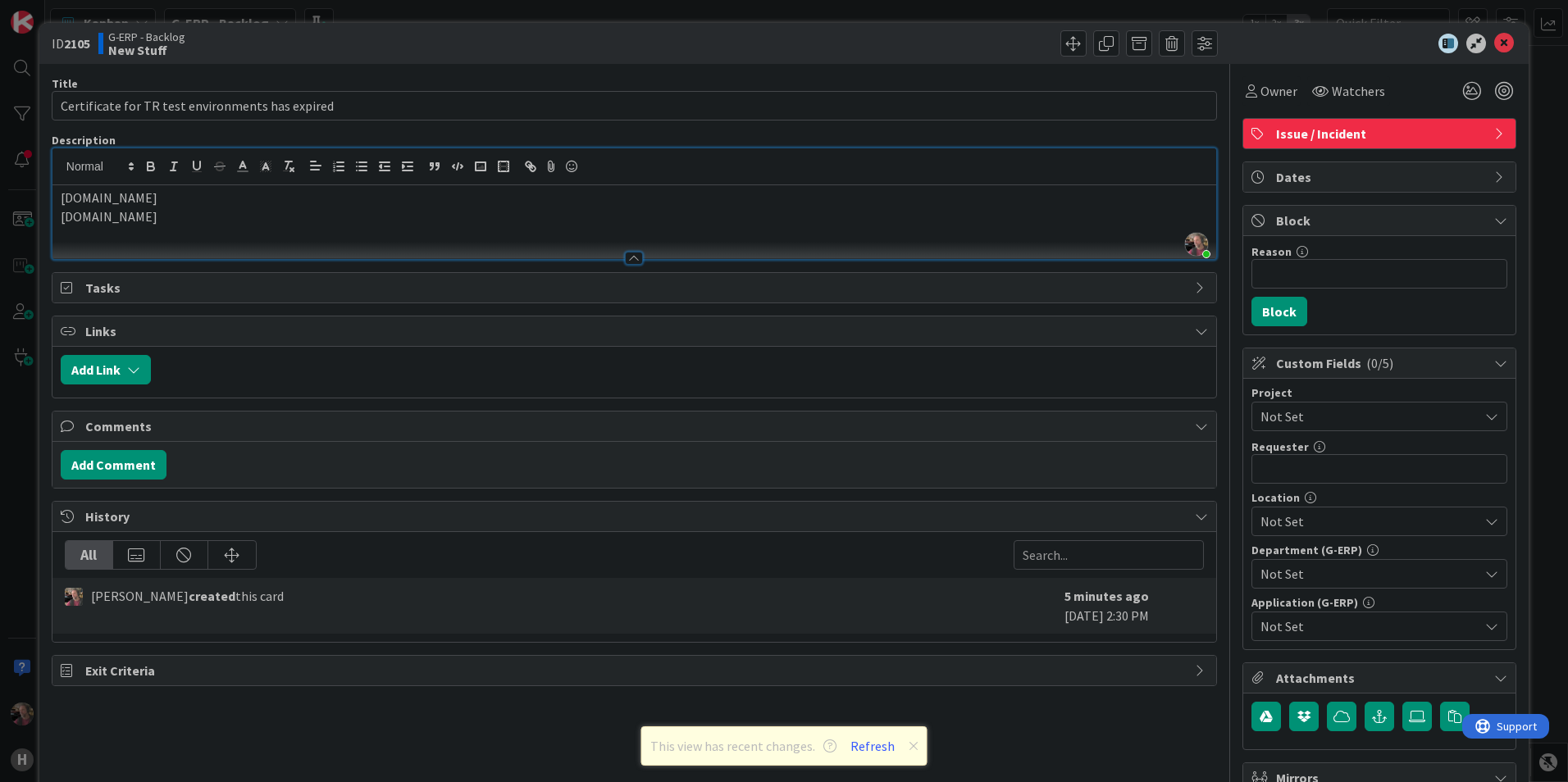
click at [323, 221] on p "[DOMAIN_NAME]" at bounding box center [634, 217] width 1147 height 19
click at [1494, 46] on icon at bounding box center [1503, 43] width 20 height 20
click at [1494, 44] on icon at bounding box center [1503, 43] width 20 height 20
click at [1028, 215] on p "[DOMAIN_NAME]" at bounding box center [634, 217] width 1147 height 19
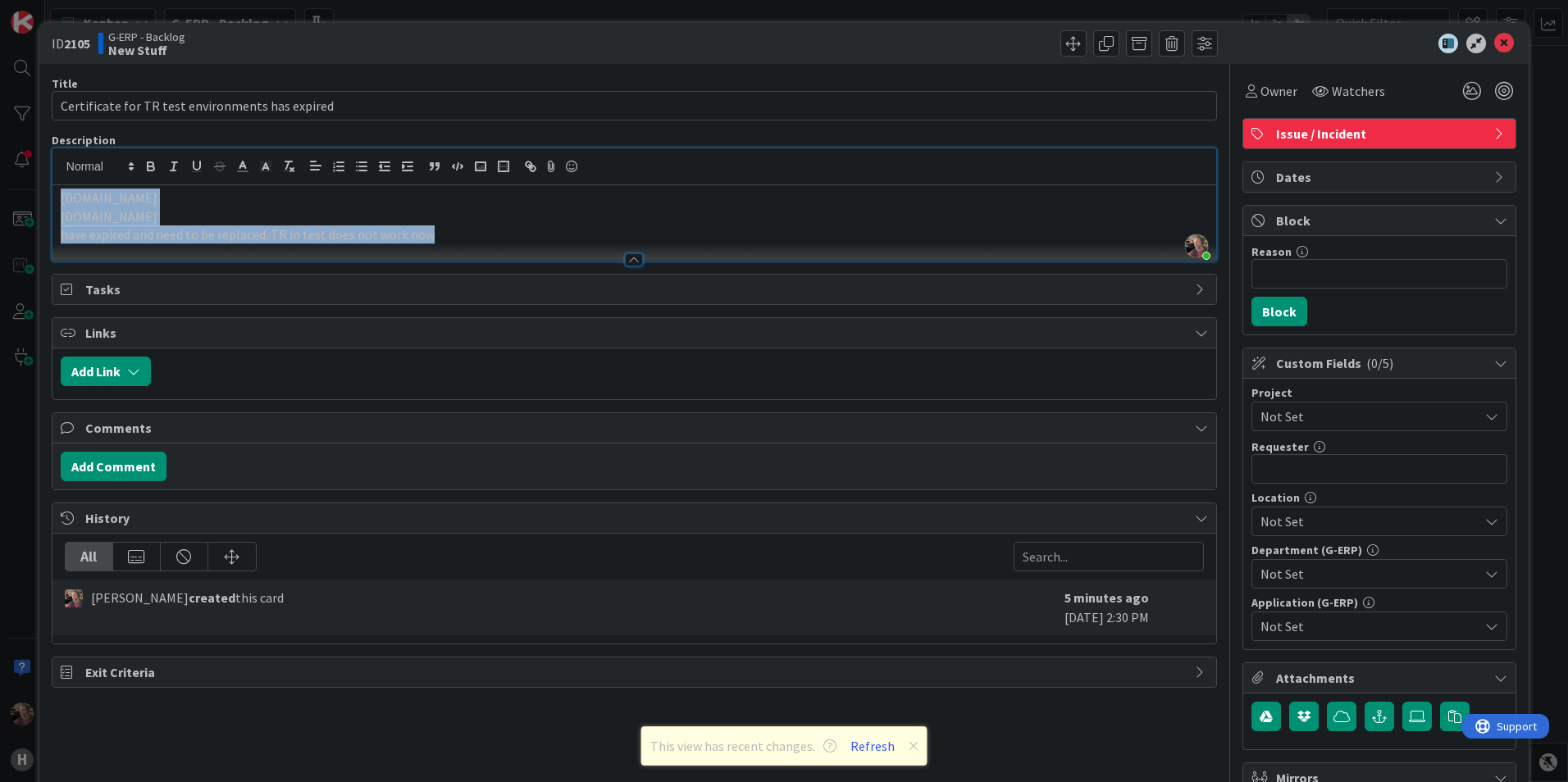
drag, startPoint x: 453, startPoint y: 233, endPoint x: -36, endPoint y: 192, distance: 490.7
click at [0, 192] on html "H Kanban G-ERP - Backlog 1x 2x 3x 8 INFO This column contains information cards…" at bounding box center [784, 391] width 1568 height 782
copy div "testhcn.timeregistration.huismanportal.com testhnl.timeregistration.huismanport…"
click at [873, 750] on button "Refresh" at bounding box center [872, 746] width 56 height 21
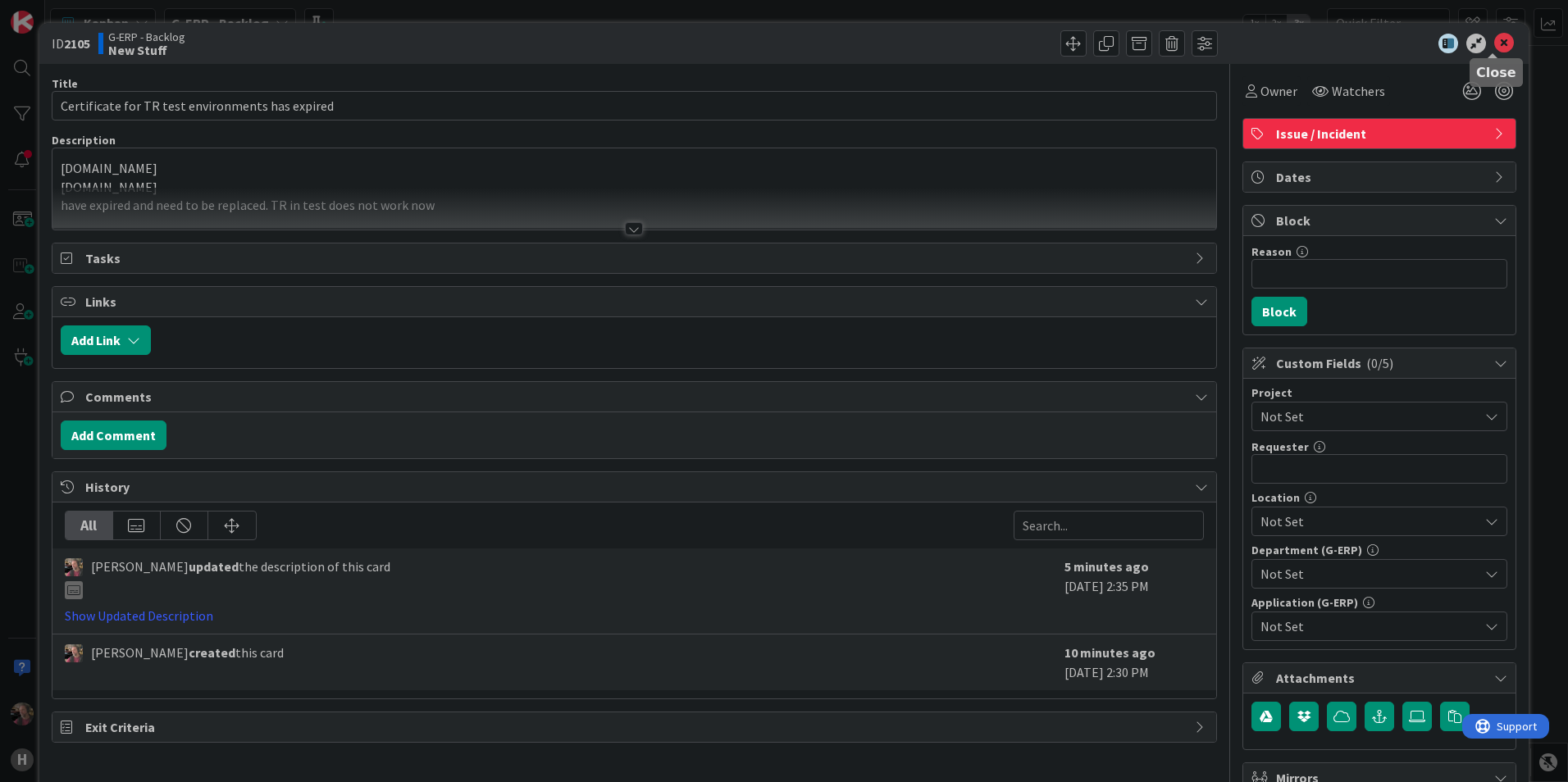
click at [1494, 38] on icon at bounding box center [1503, 43] width 20 height 20
